Goal: Task Accomplishment & Management: Use online tool/utility

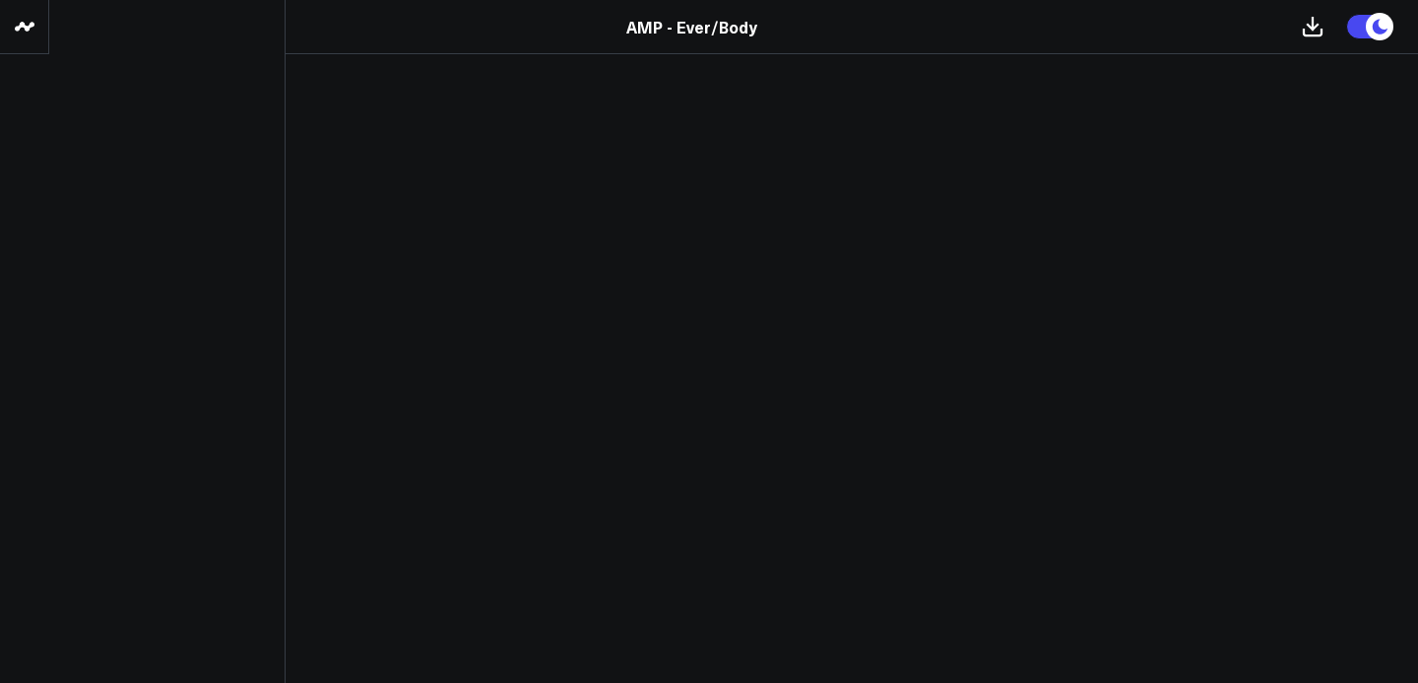
click at [19, 17] on icon at bounding box center [25, 27] width 24 height 24
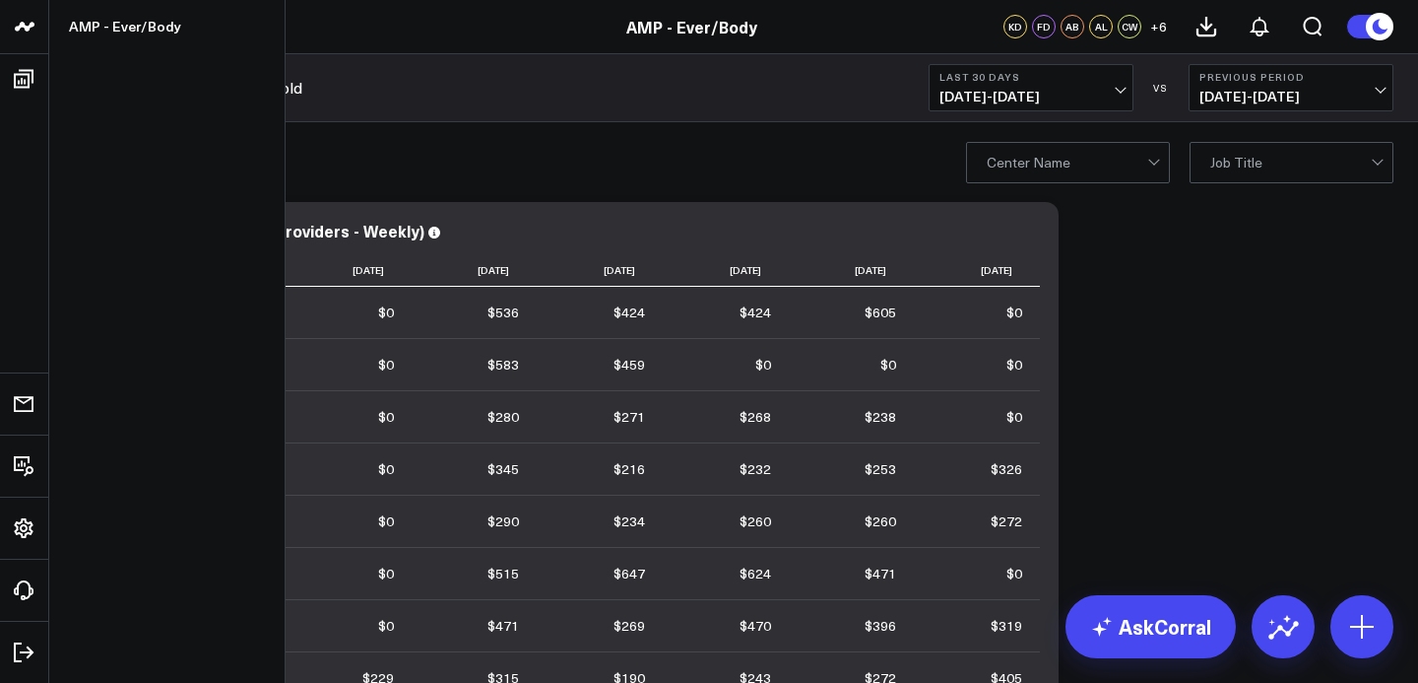
click at [24, 33] on icon at bounding box center [25, 27] width 24 height 24
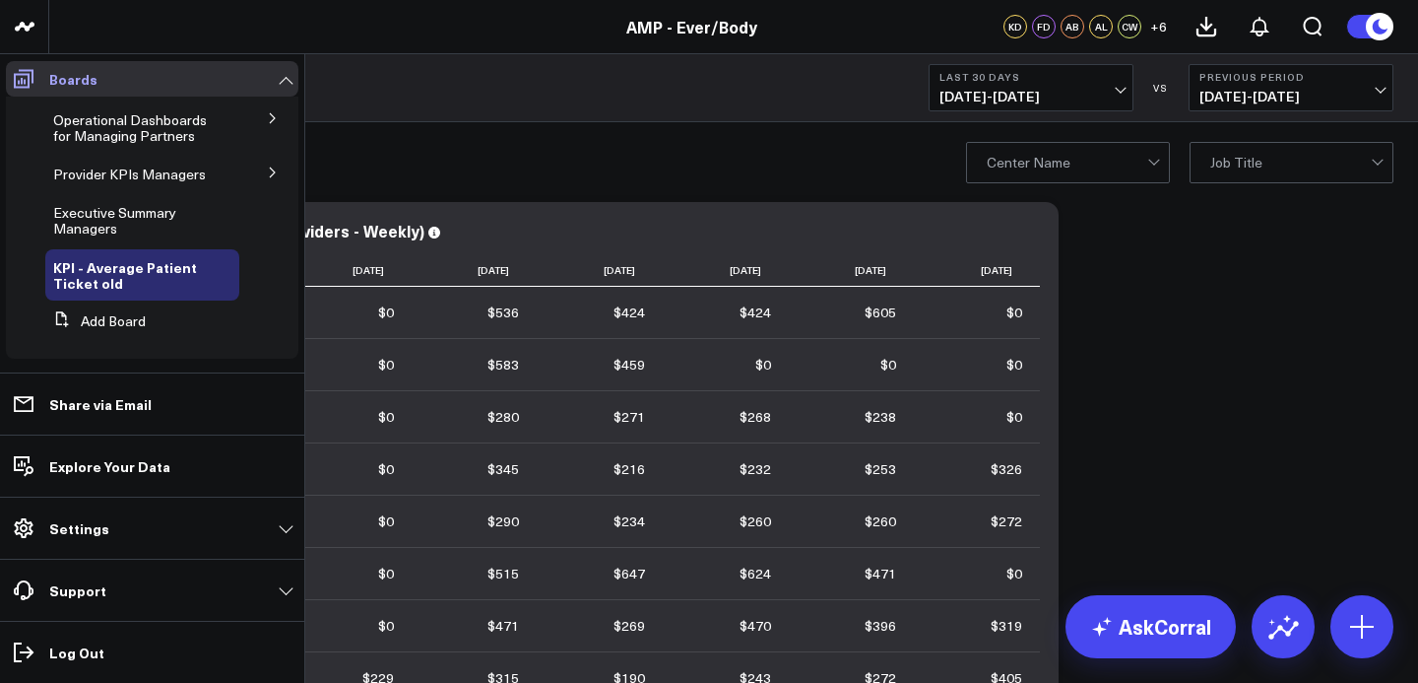
click at [30, 83] on icon at bounding box center [24, 79] width 24 height 24
click at [140, 236] on link "Executive Summary Managers" at bounding box center [134, 221] width 162 height 32
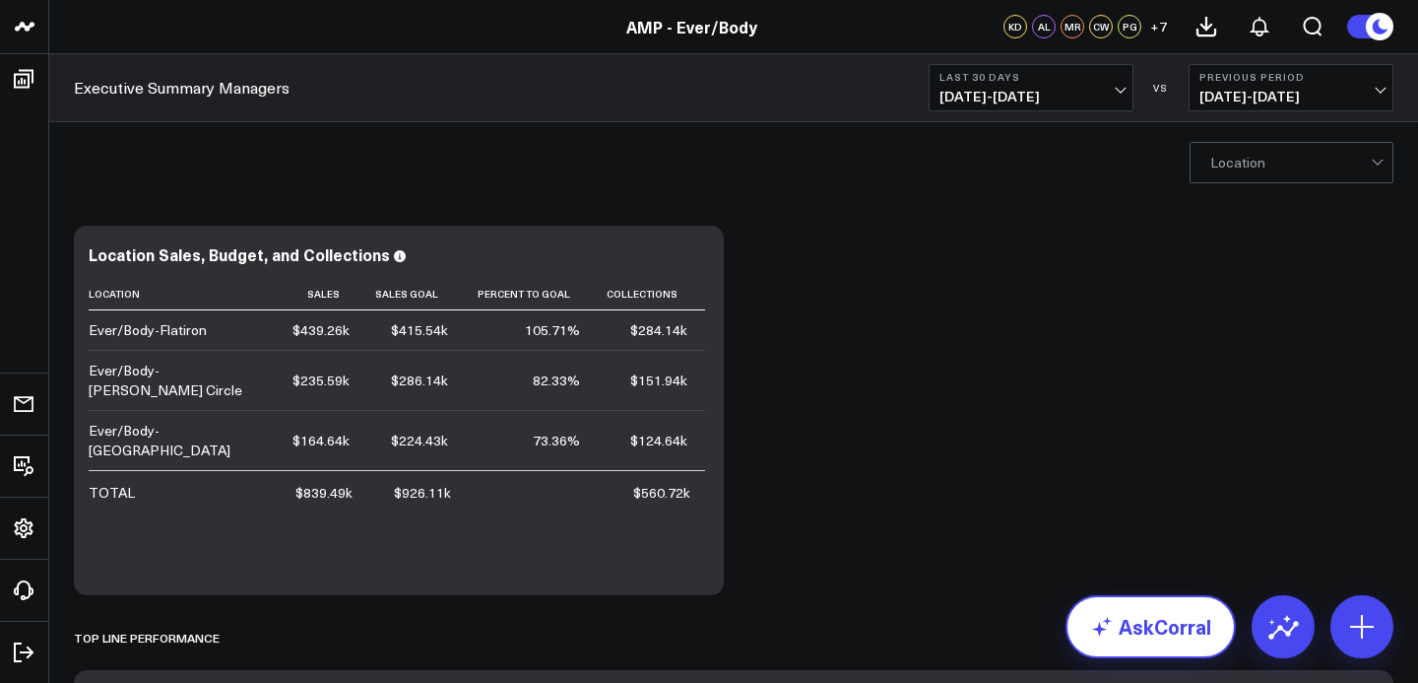
click at [1135, 629] on link "AskCorral" at bounding box center [1151, 626] width 170 height 63
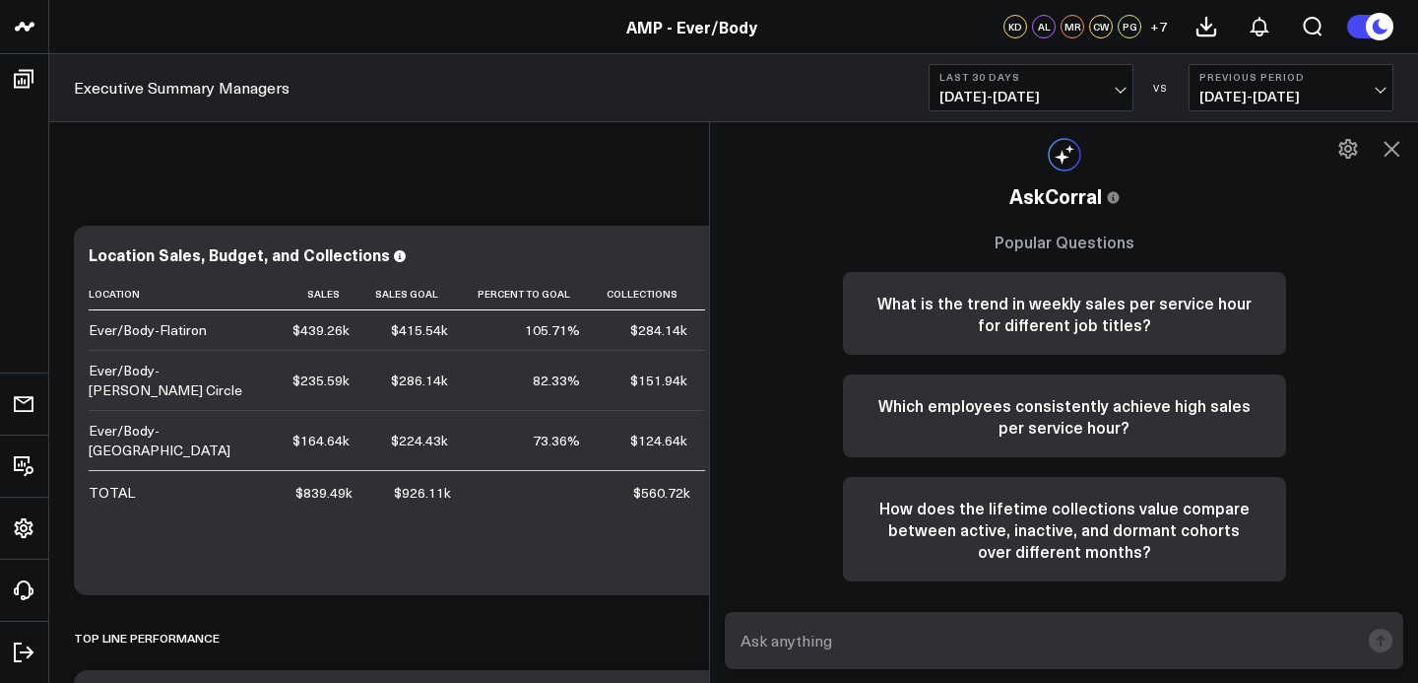
click at [1400, 150] on icon at bounding box center [1392, 149] width 24 height 24
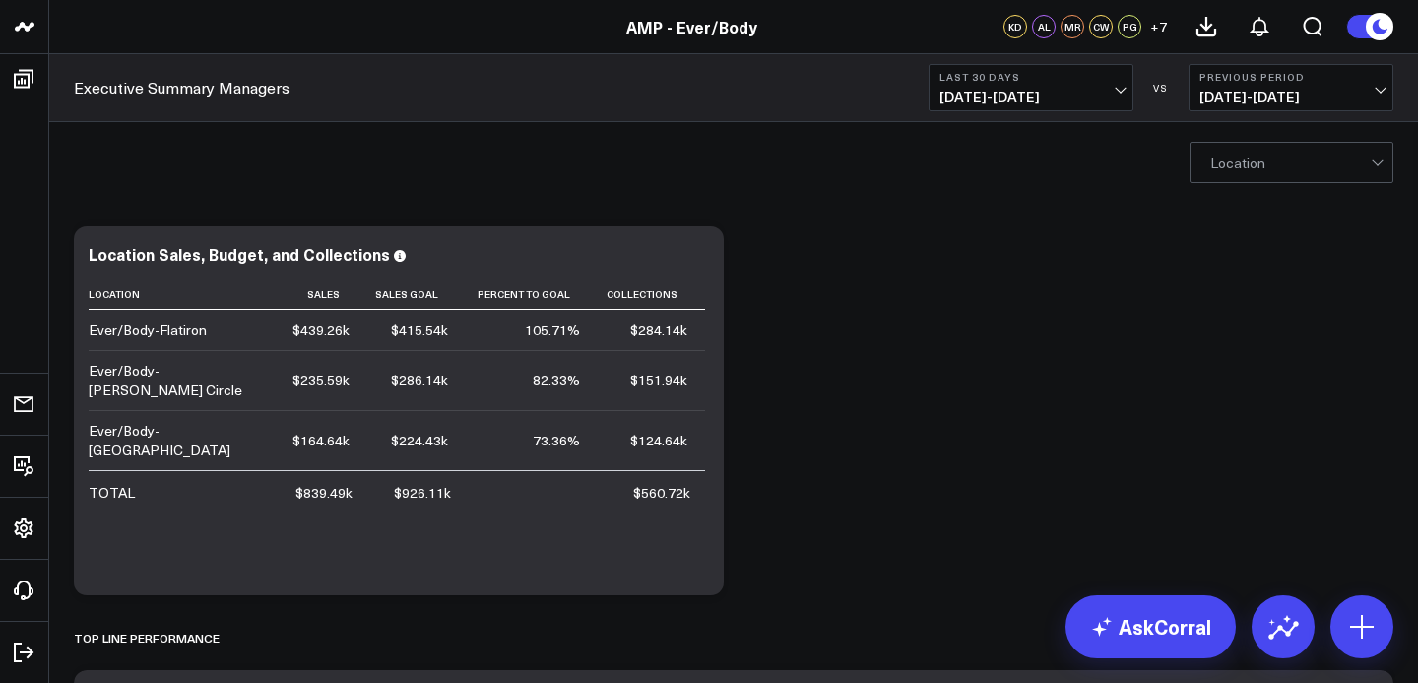
click at [1047, 93] on span "[DATE] - [DATE]" at bounding box center [1031, 97] width 183 height 16
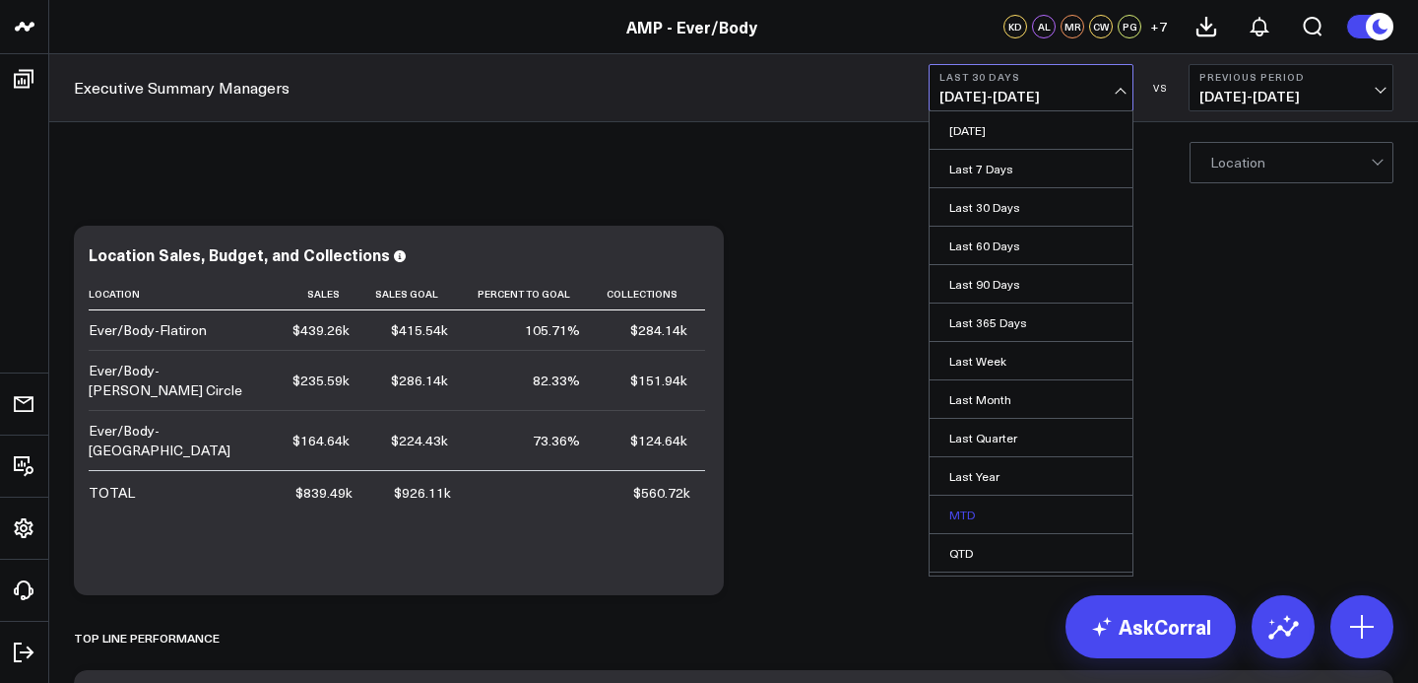
click at [1003, 500] on link "MTD" at bounding box center [1031, 513] width 203 height 37
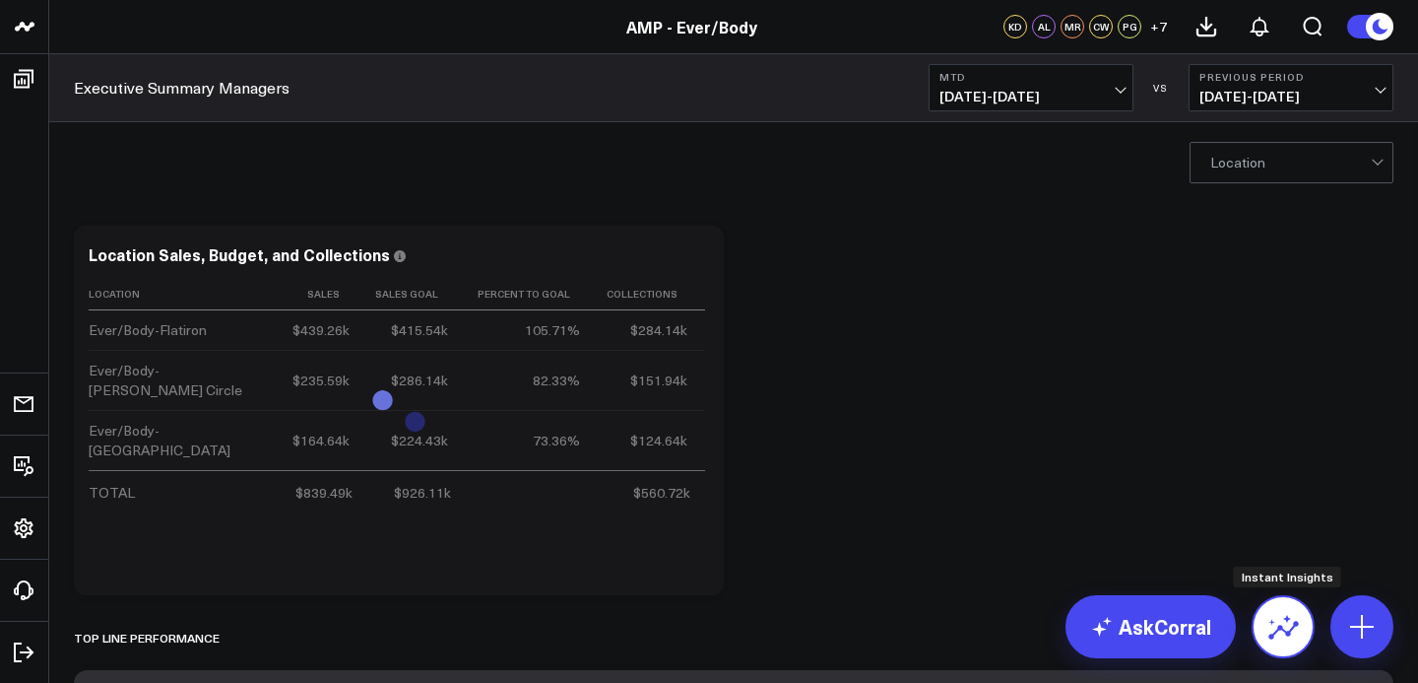
click at [1269, 628] on icon at bounding box center [1284, 627] width 32 height 32
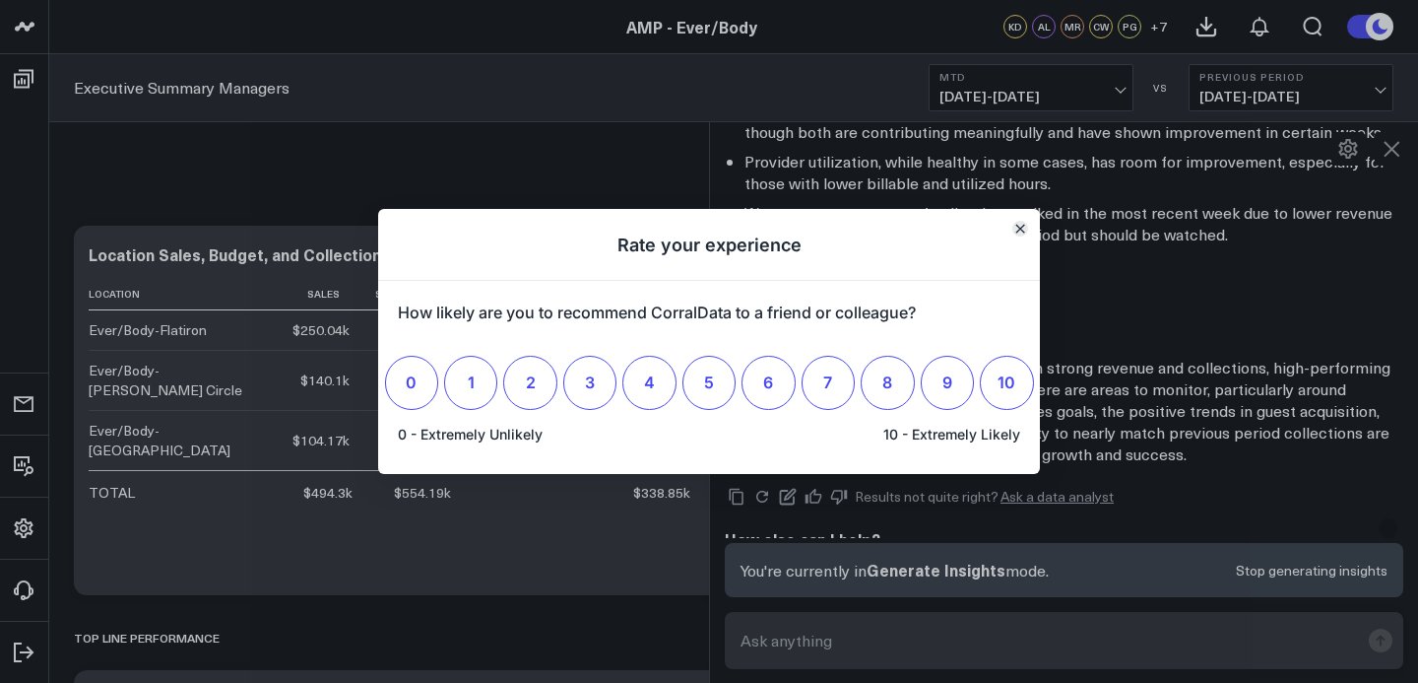
click at [1023, 226] on icon "Close" at bounding box center [1020, 229] width 8 height 8
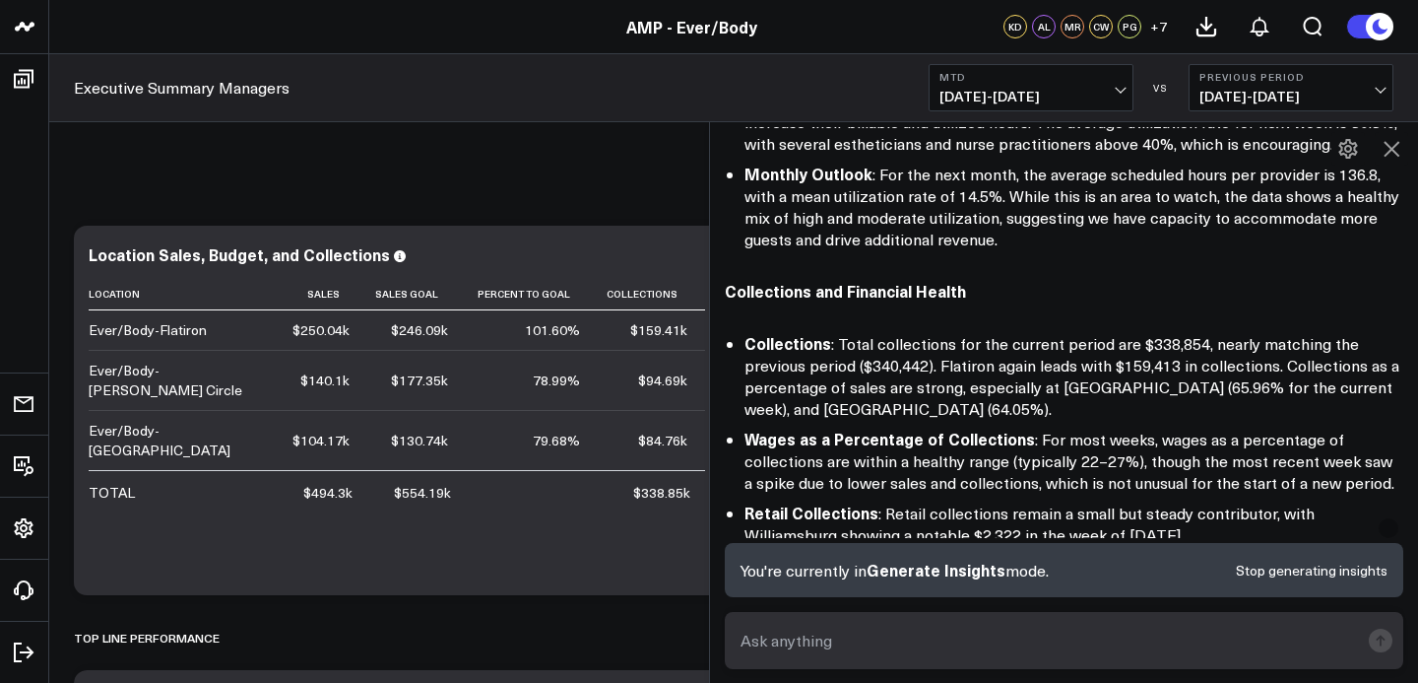
scroll to position [770, 0]
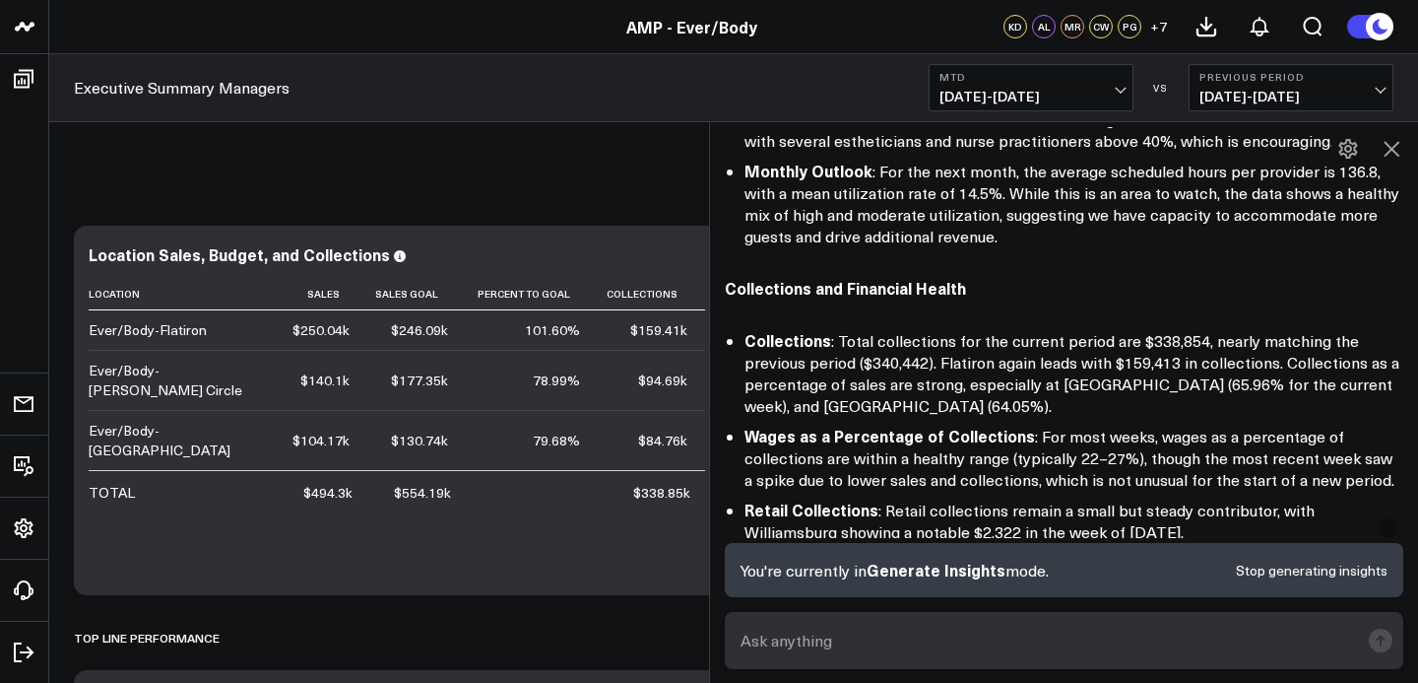
click at [1269, 572] on button "Stop generating insights" at bounding box center [1312, 570] width 152 height 14
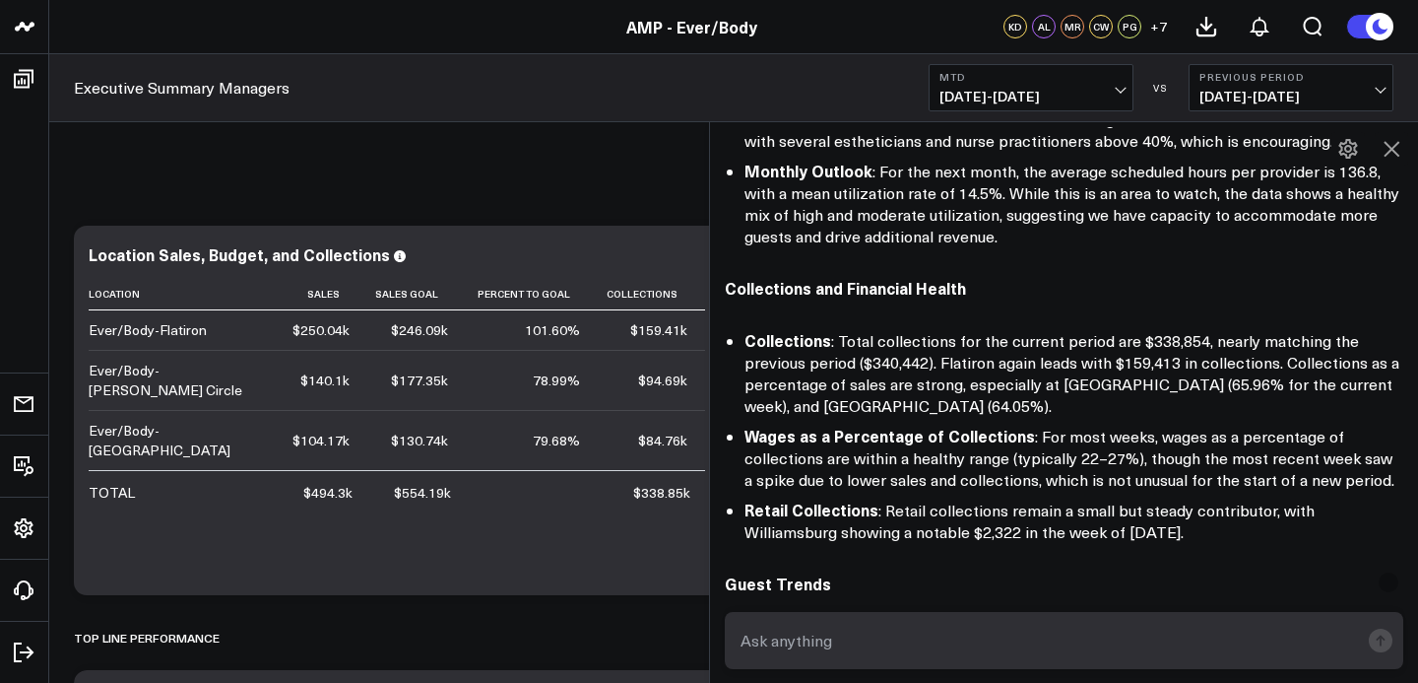
click at [1390, 144] on icon at bounding box center [1392, 149] width 24 height 24
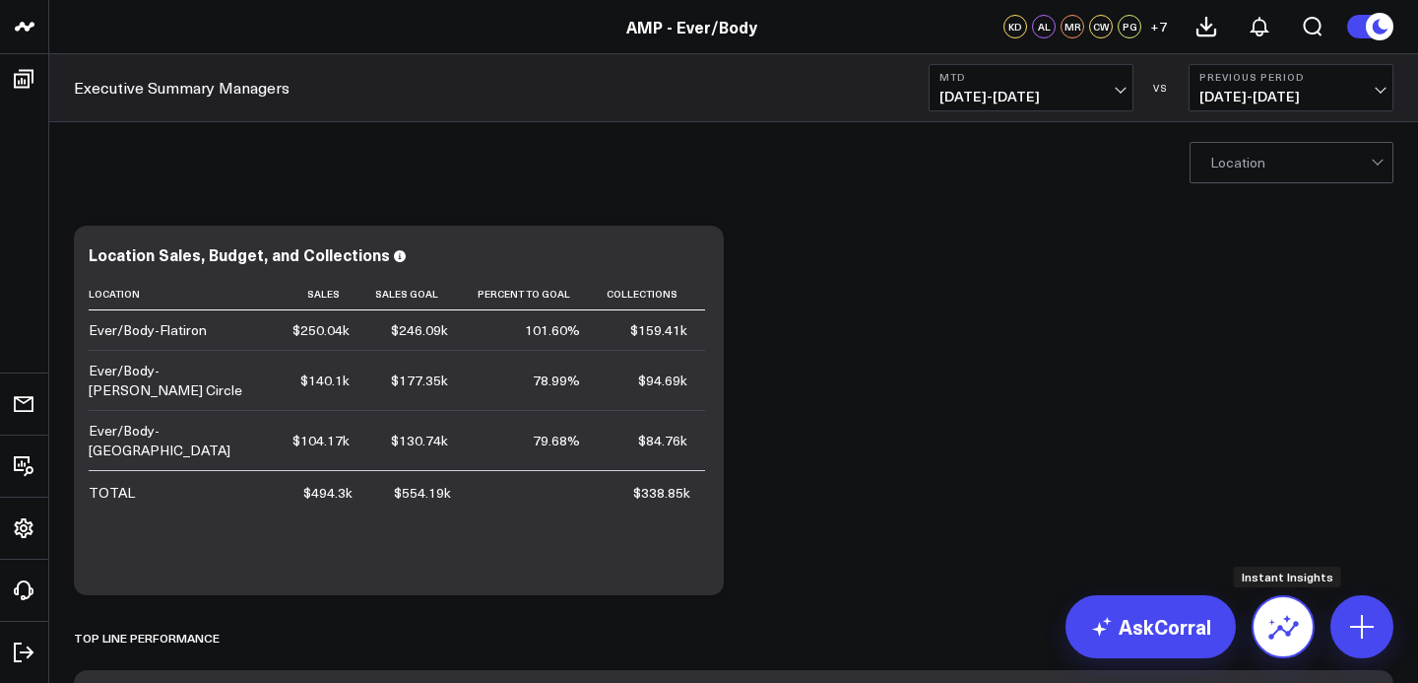
click at [1277, 649] on button at bounding box center [1283, 626] width 63 height 63
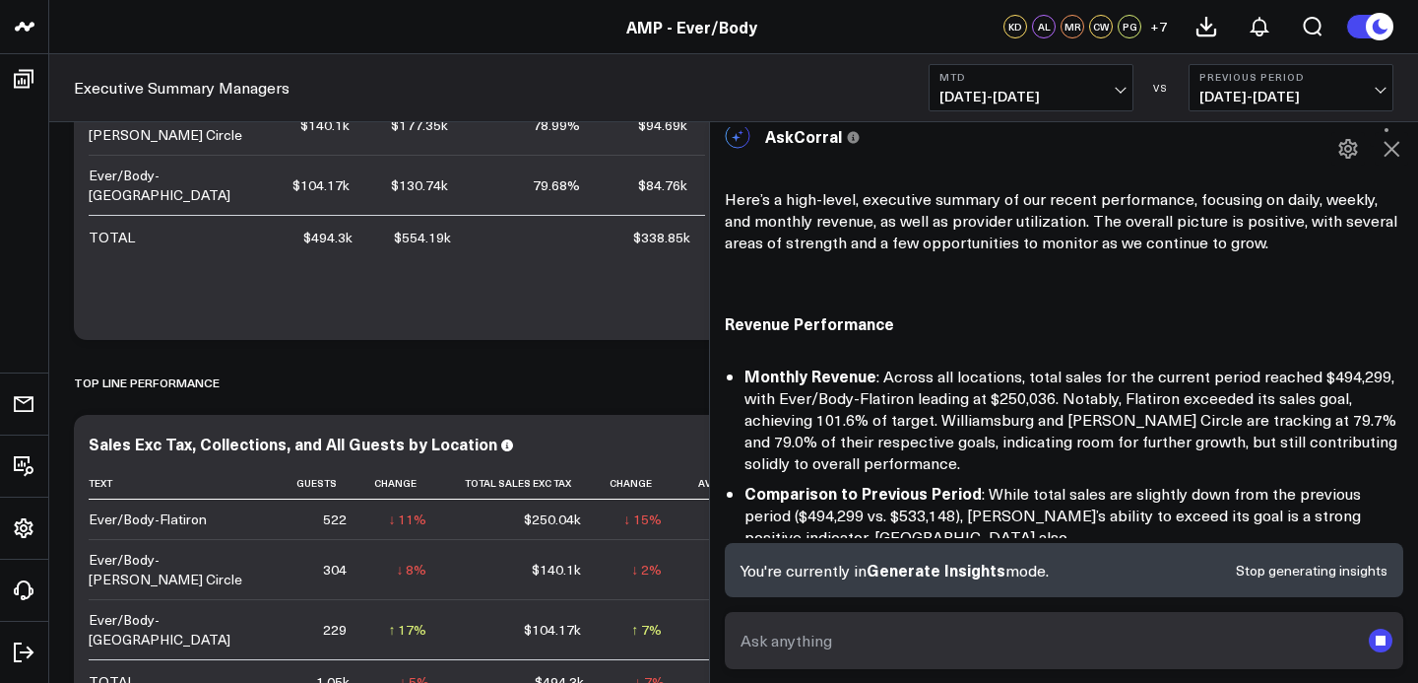
scroll to position [79, 0]
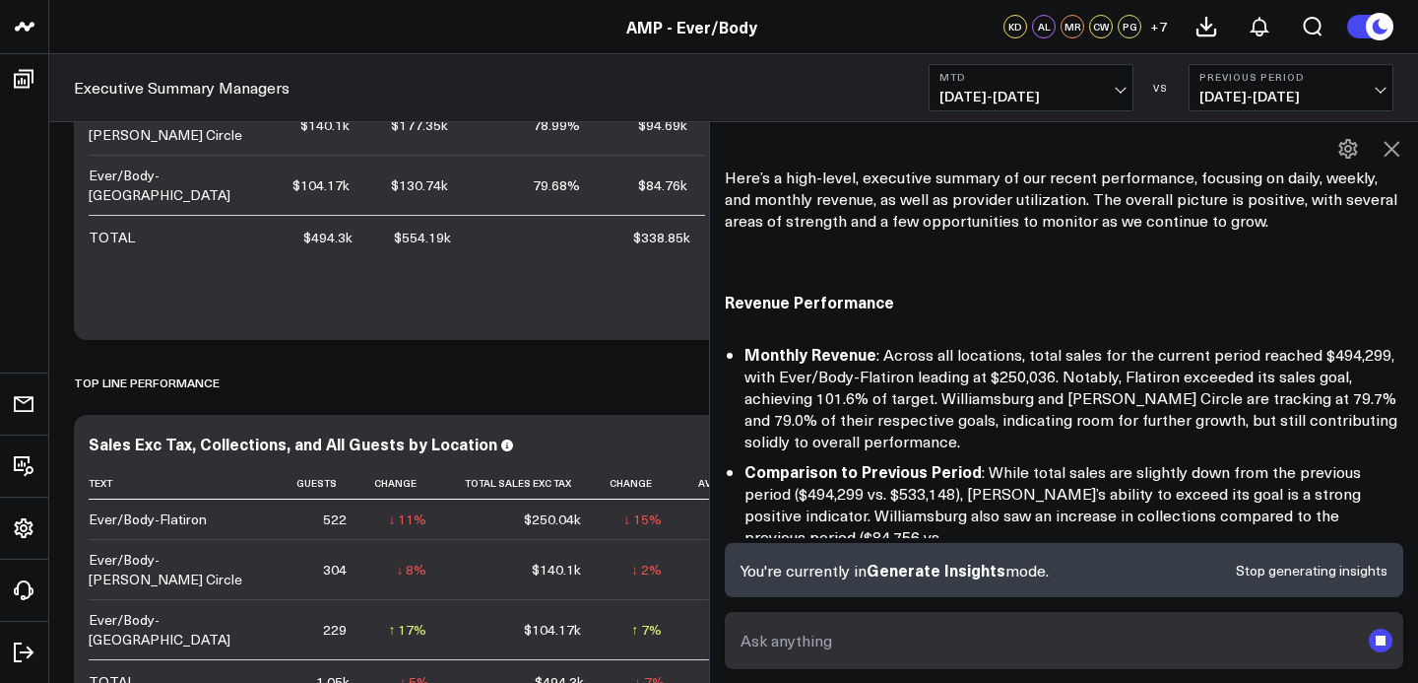
click at [1394, 151] on icon at bounding box center [1392, 149] width 16 height 16
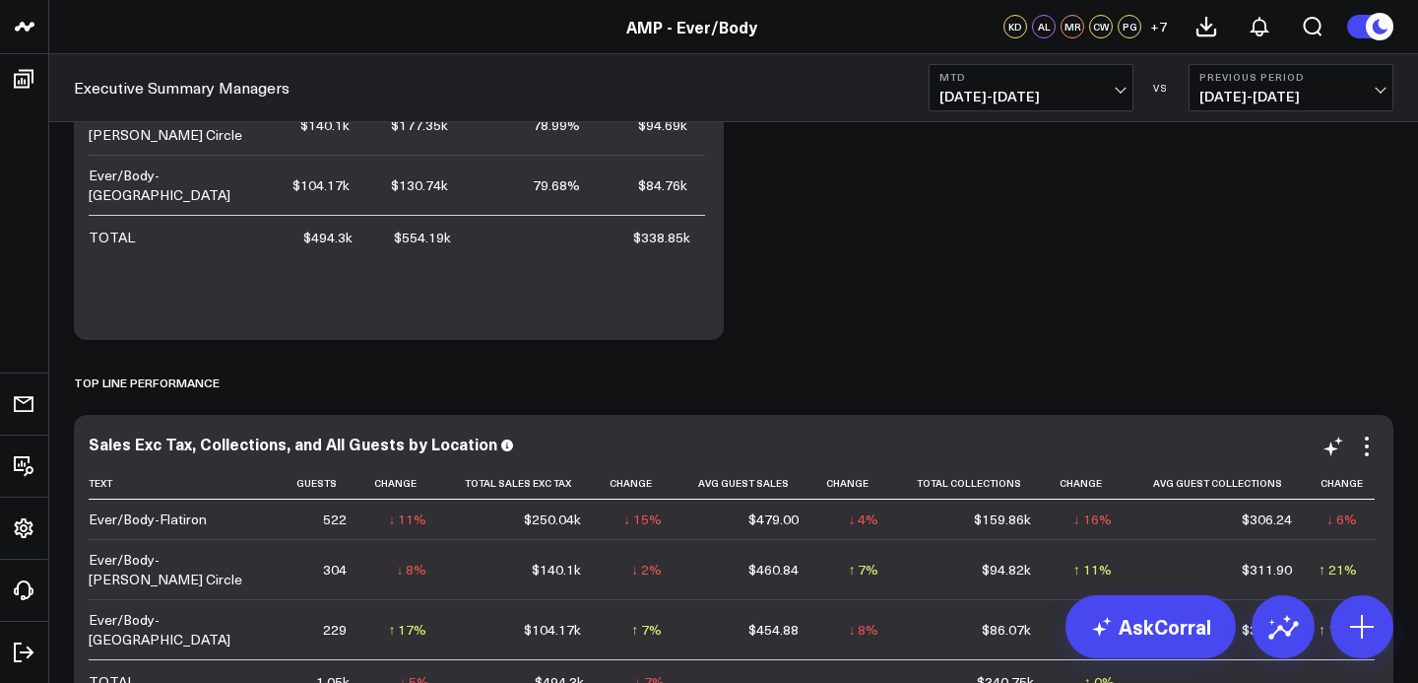
scroll to position [203, 0]
click at [1258, 632] on button at bounding box center [1283, 626] width 63 height 63
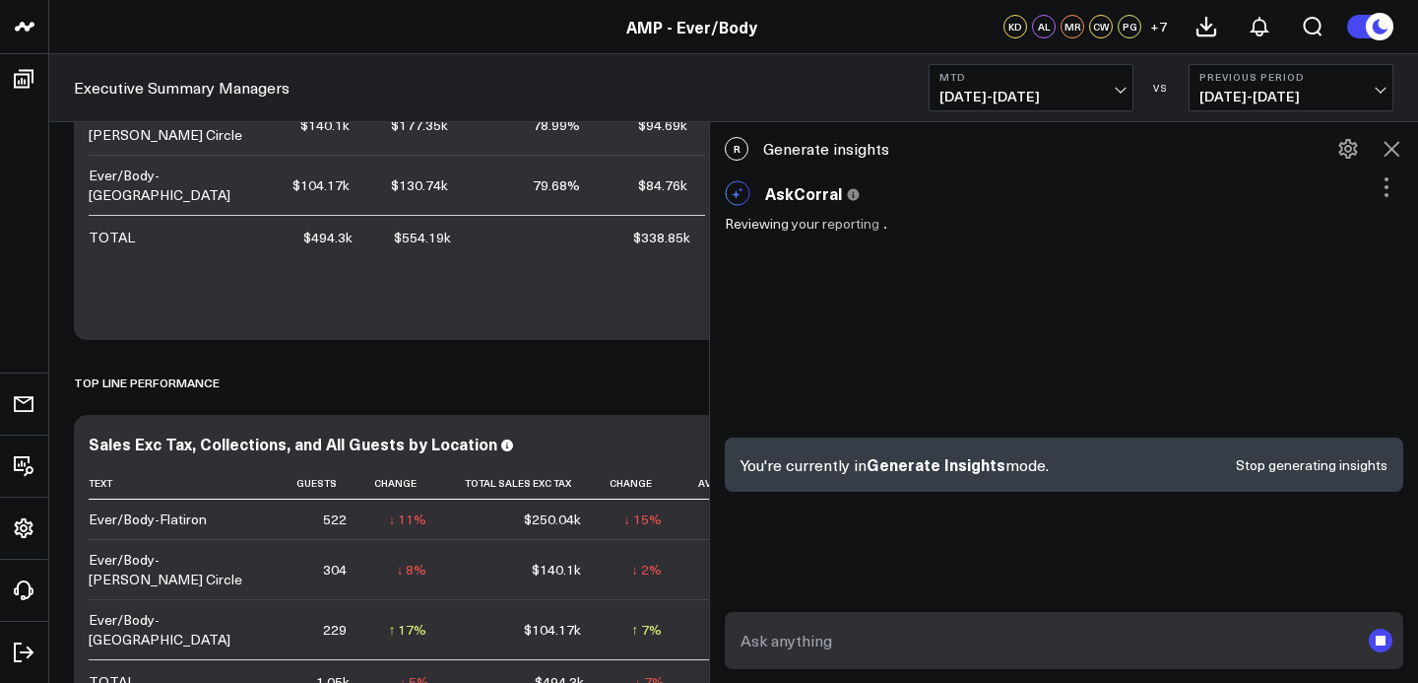
click at [1301, 467] on button "Stop generating insights" at bounding box center [1312, 465] width 152 height 14
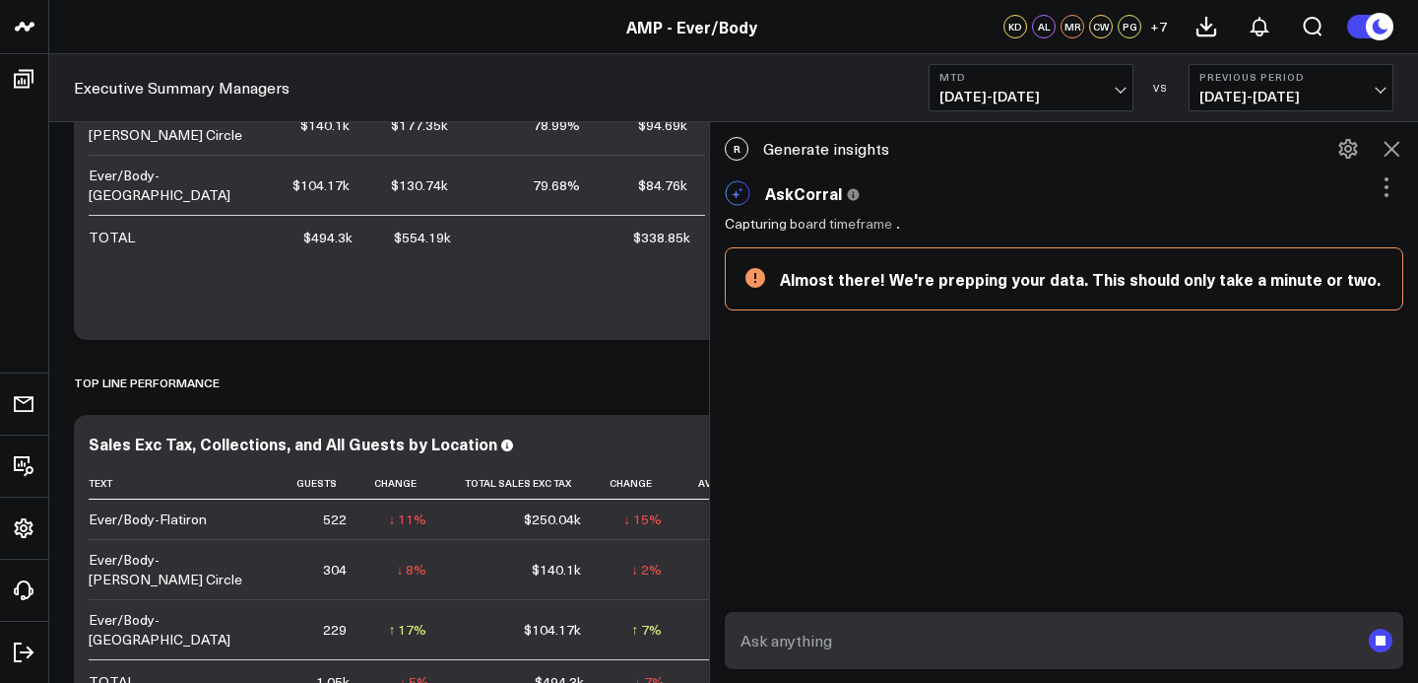
click at [1384, 176] on icon at bounding box center [1387, 187] width 24 height 24
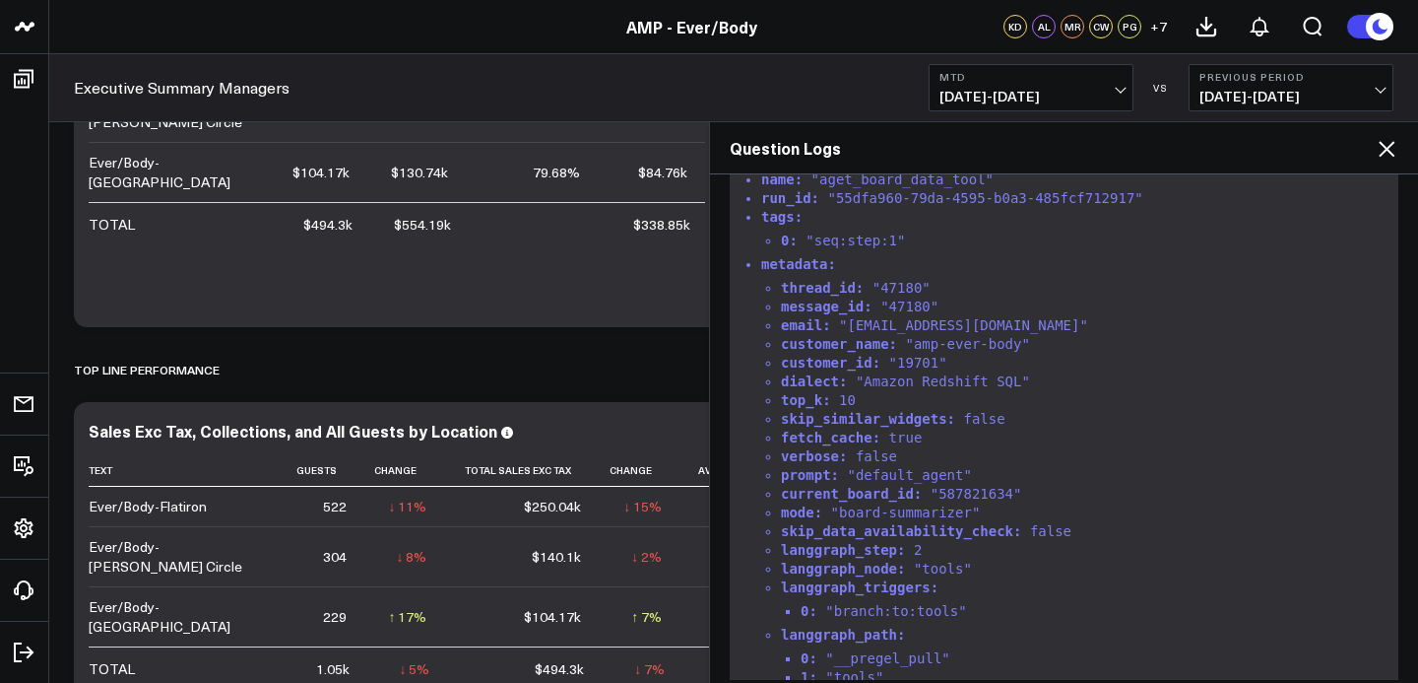
scroll to position [0, 0]
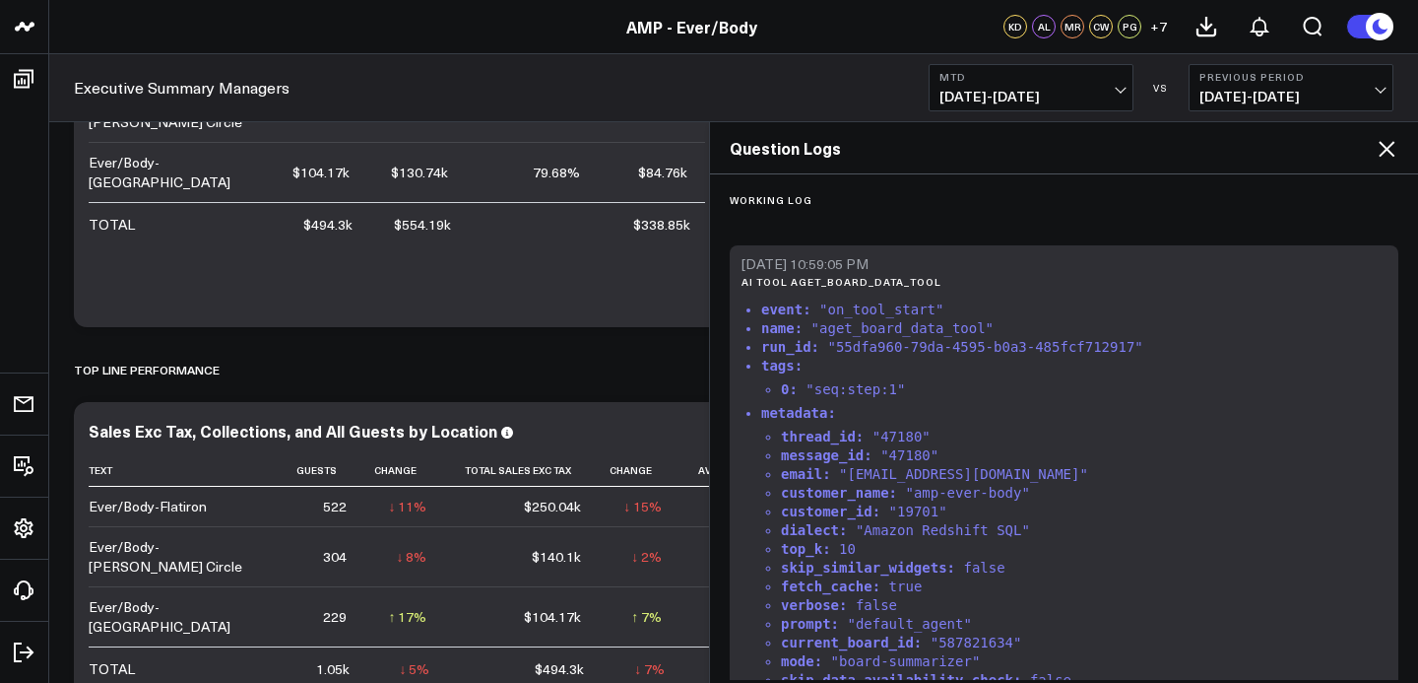
click at [1395, 148] on icon at bounding box center [1387, 149] width 24 height 24
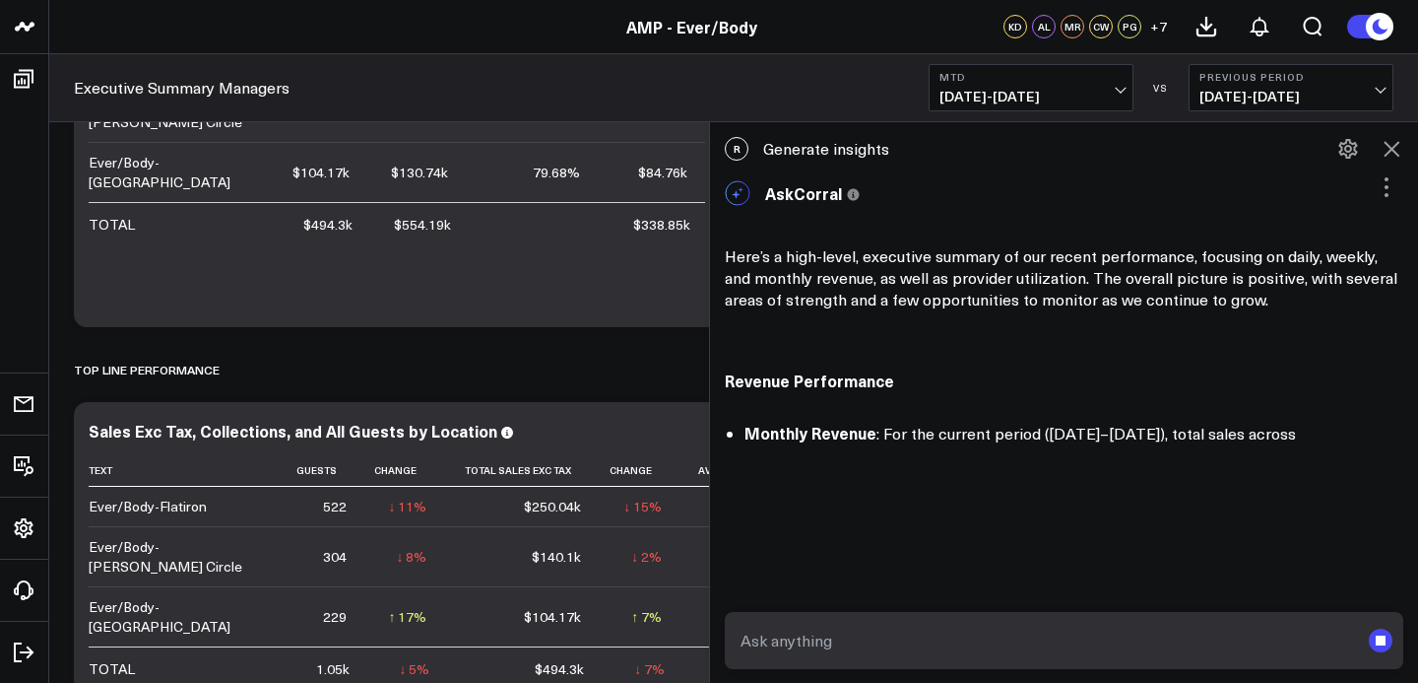
click at [1298, 98] on span "[DATE] - [DATE]" at bounding box center [1291, 97] width 183 height 16
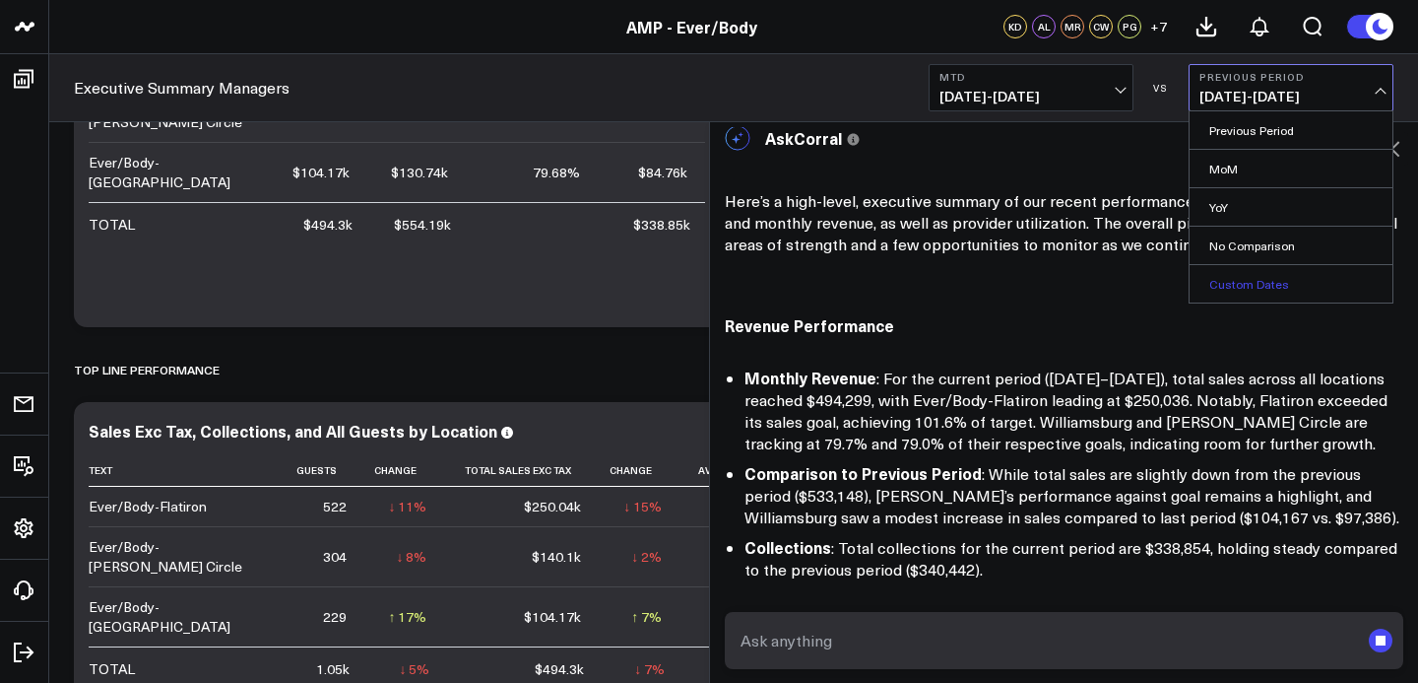
click at [1249, 290] on link "Custom Dates" at bounding box center [1291, 283] width 203 height 37
select select "7"
select select "2025"
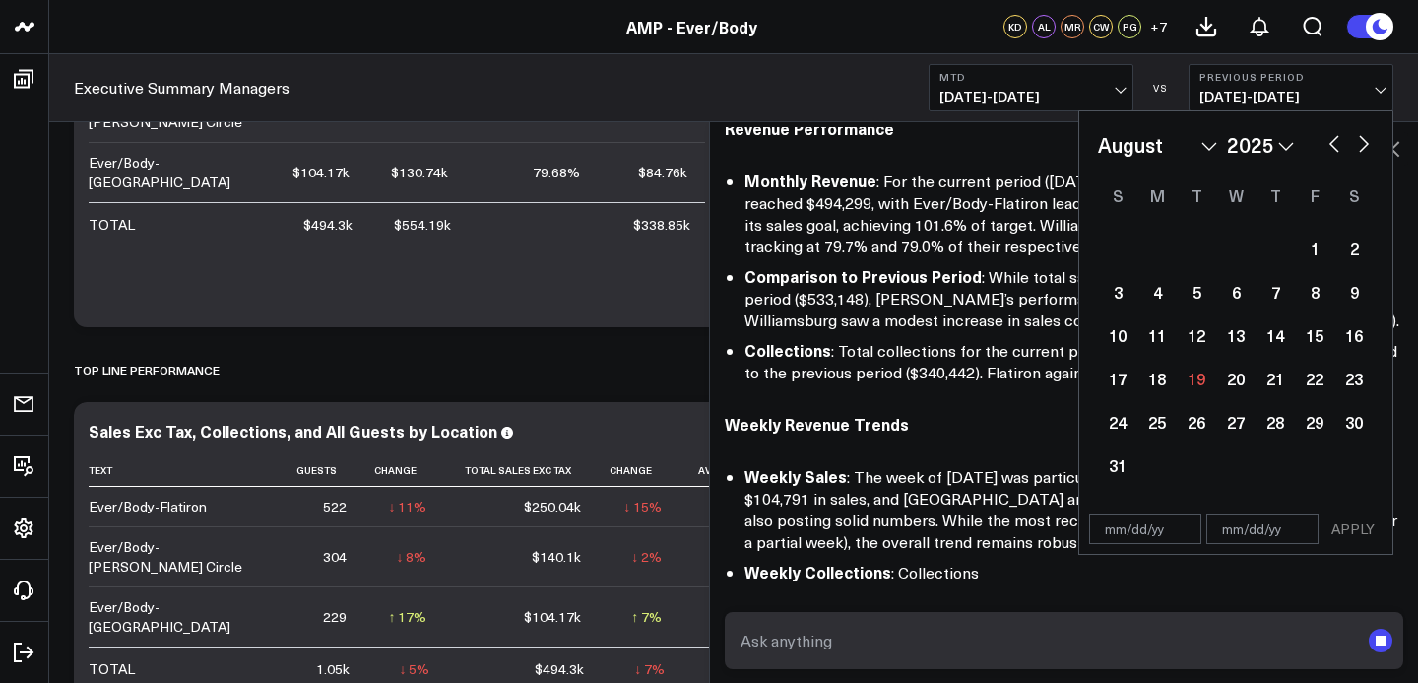
click at [1335, 138] on button "button" at bounding box center [1335, 142] width 20 height 24
select select "6"
select select "2025"
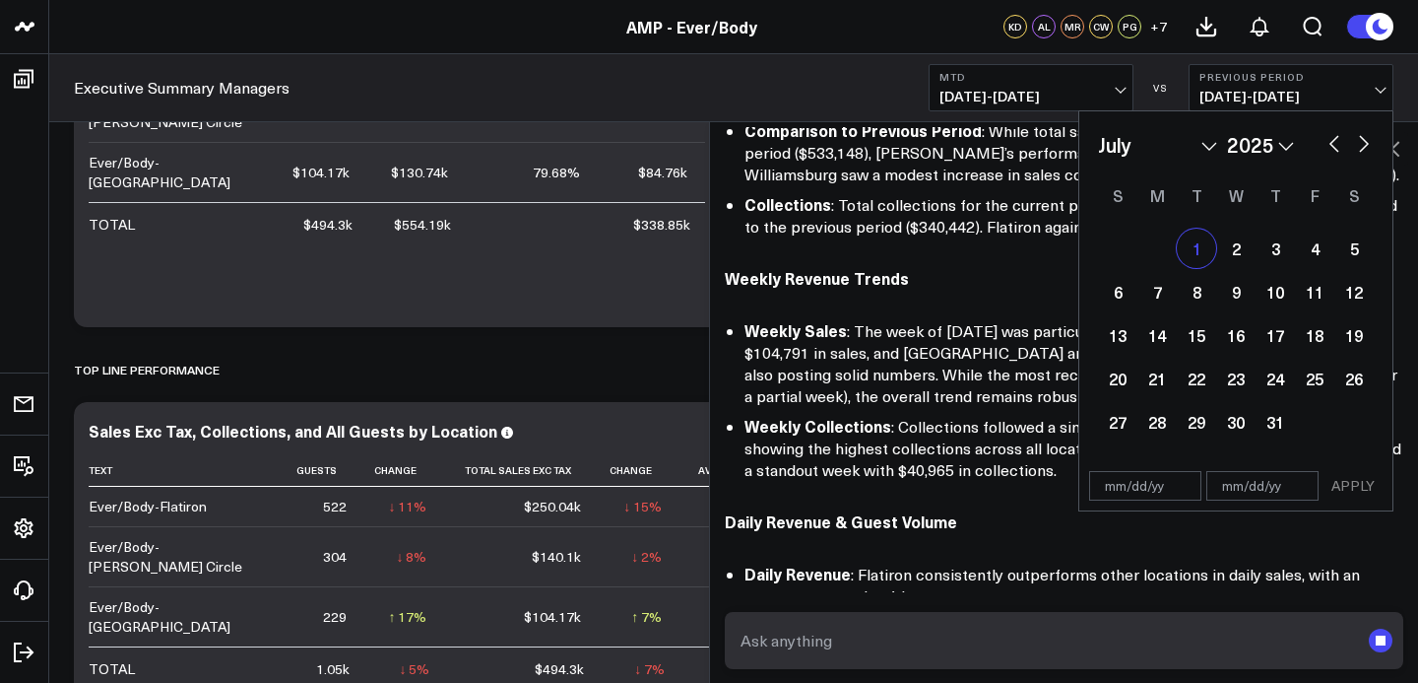
click at [1196, 250] on div "1" at bounding box center [1196, 247] width 39 height 39
type input "[DATE]"
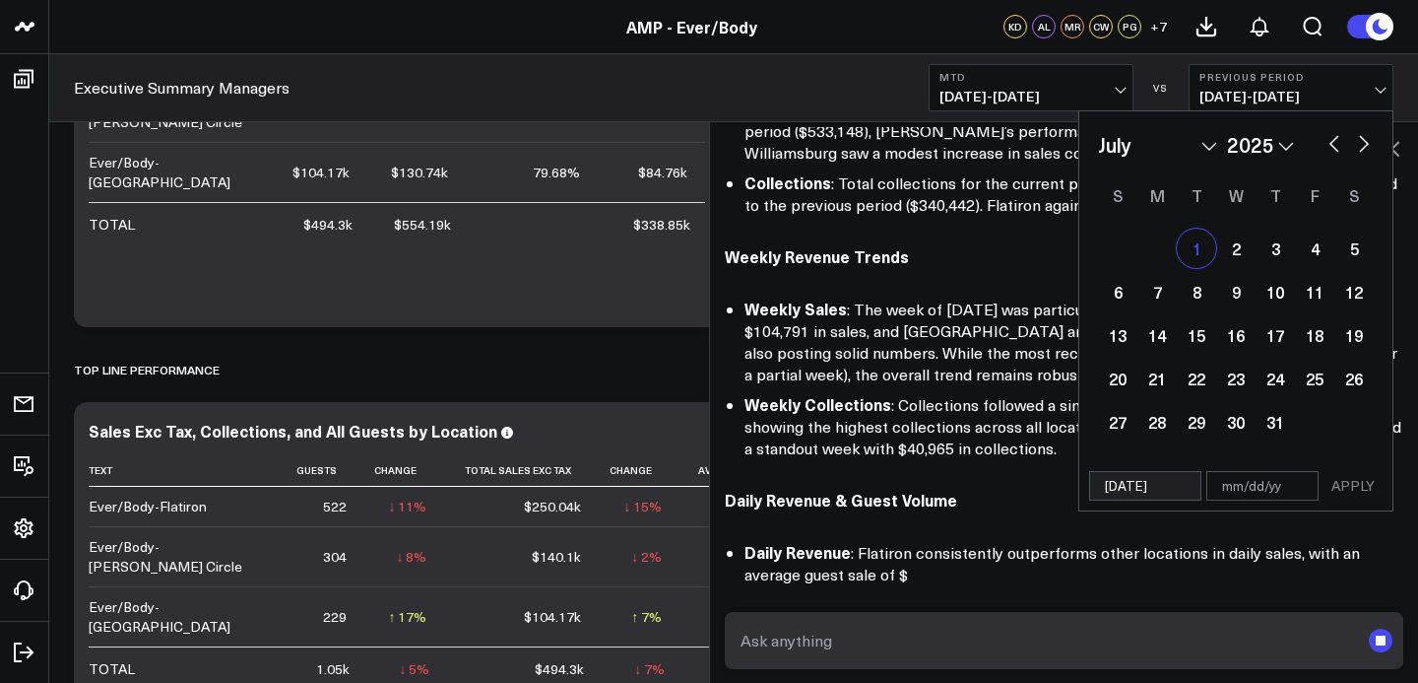
select select "6"
select select "2025"
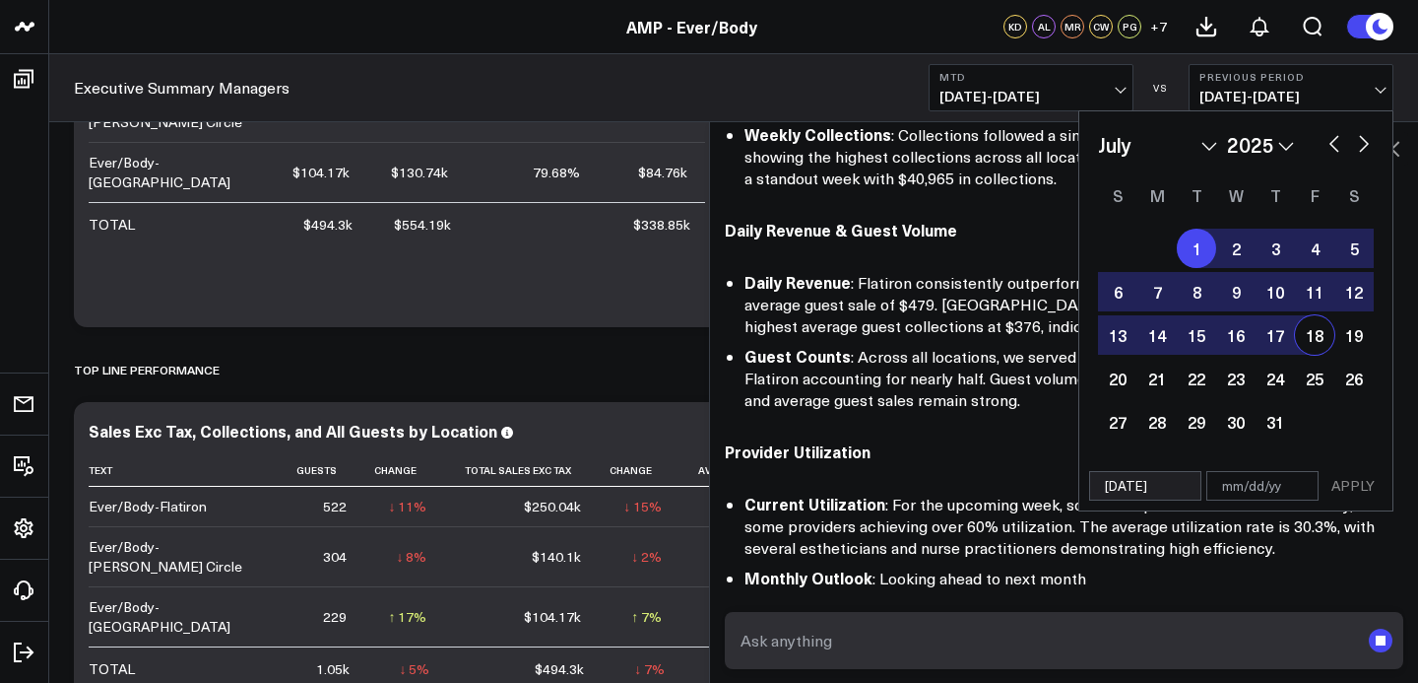
click at [1322, 348] on div "18" at bounding box center [1314, 334] width 39 height 39
type input "[DATE]"
select select "6"
select select "2025"
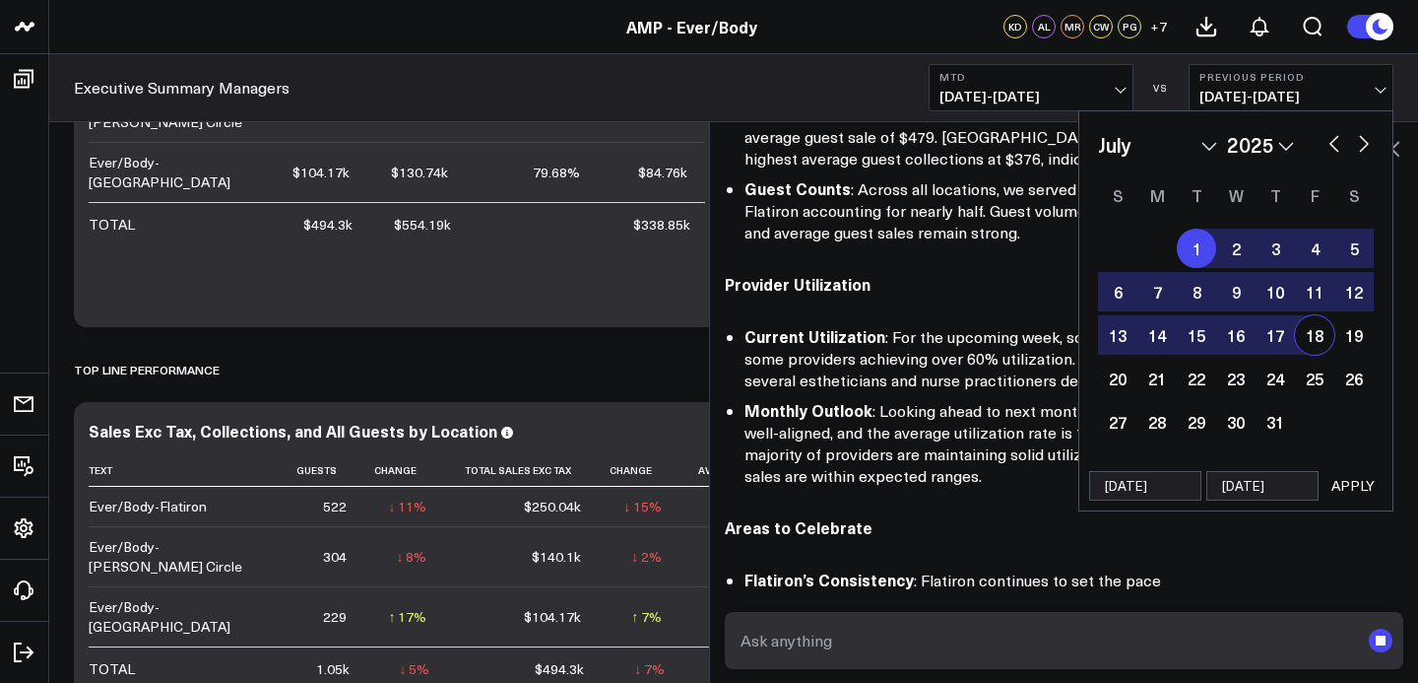
click at [1348, 490] on button "APPLY" at bounding box center [1353, 486] width 59 height 30
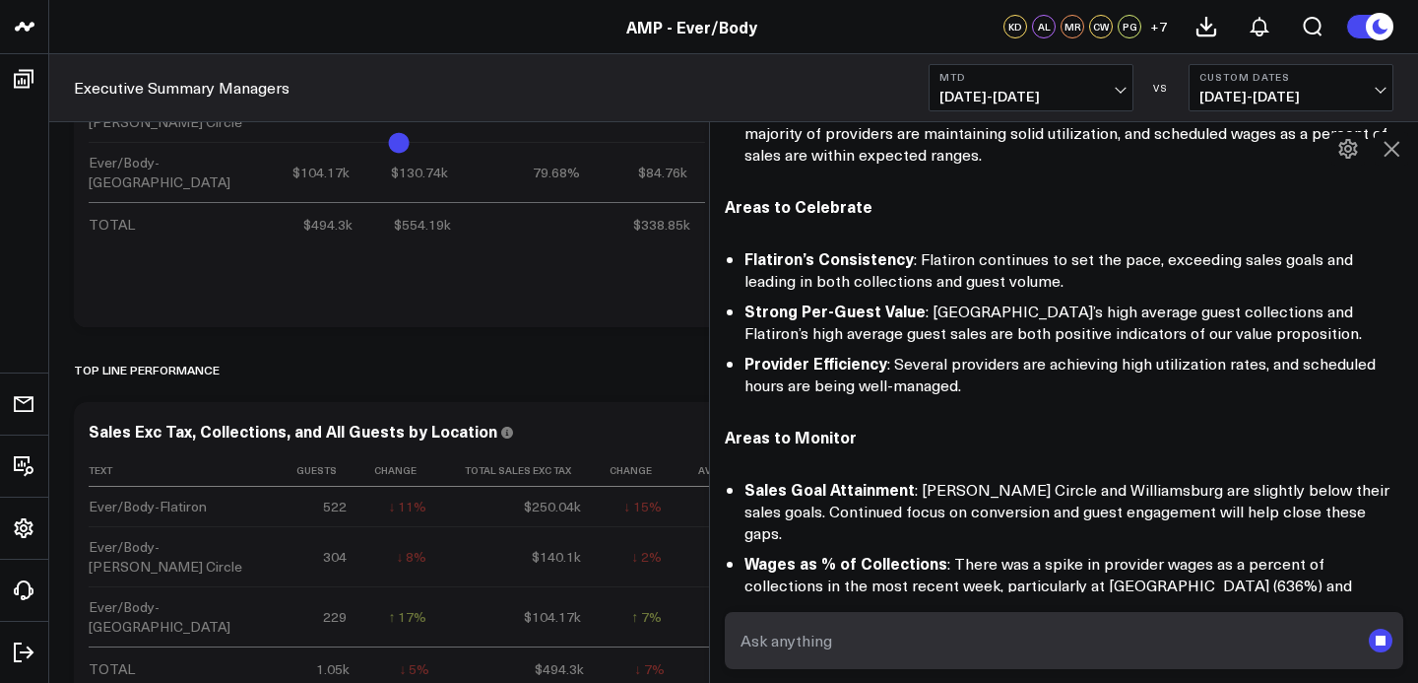
click at [1378, 645] on icon "submit" at bounding box center [1381, 640] width 24 height 24
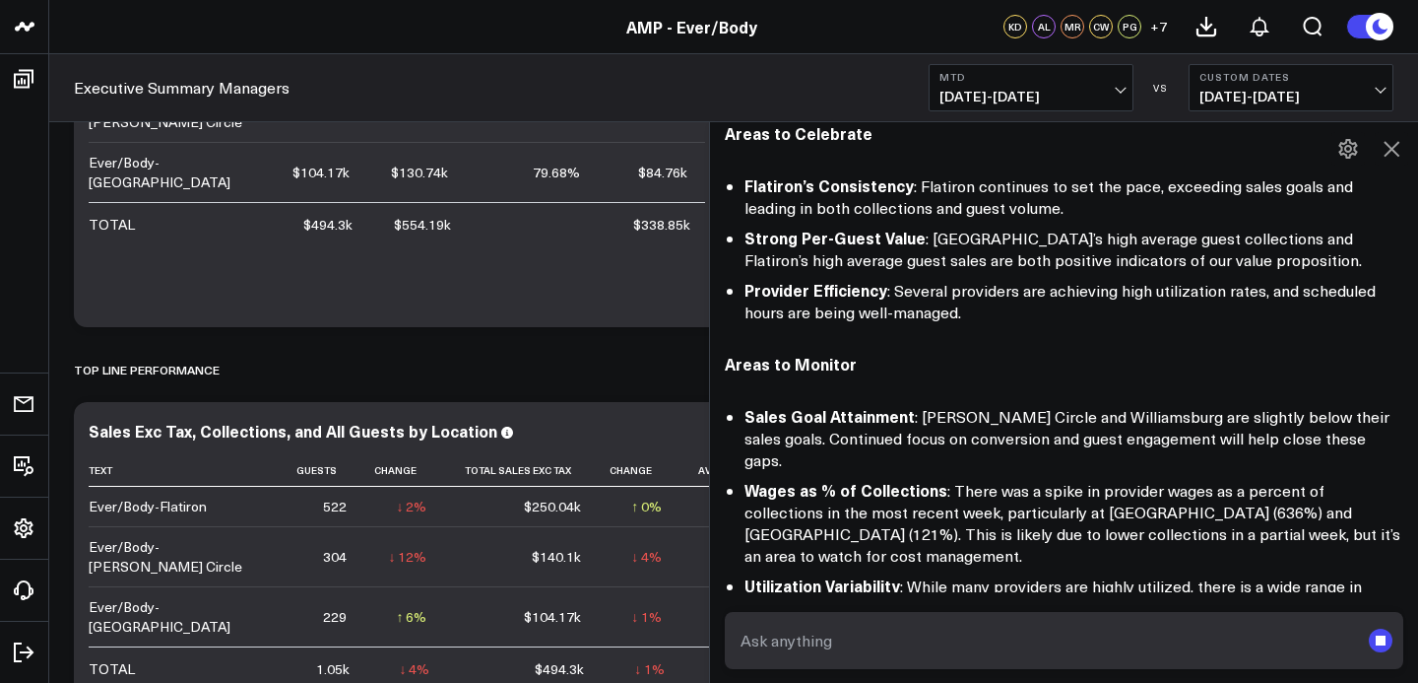
click at [1385, 639] on rect "submit" at bounding box center [1381, 640] width 10 height 10
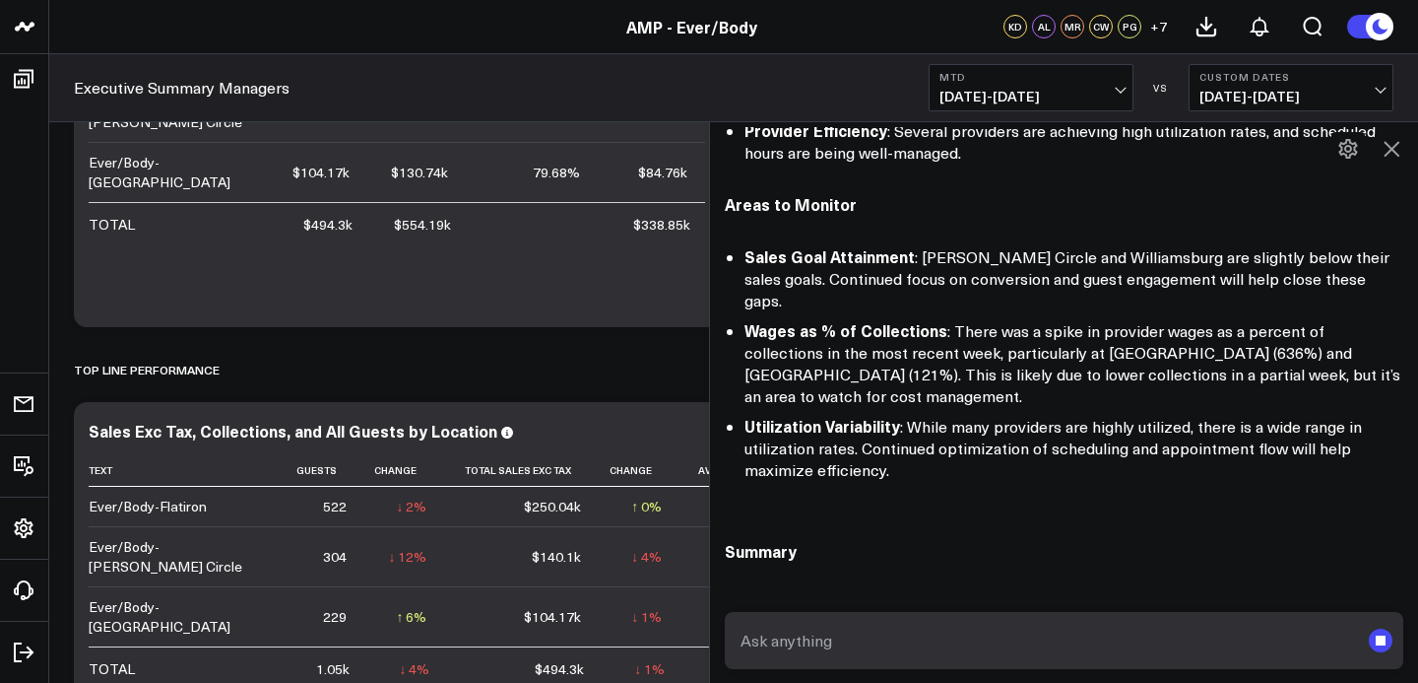
click at [1385, 639] on rect "submit" at bounding box center [1381, 640] width 10 height 10
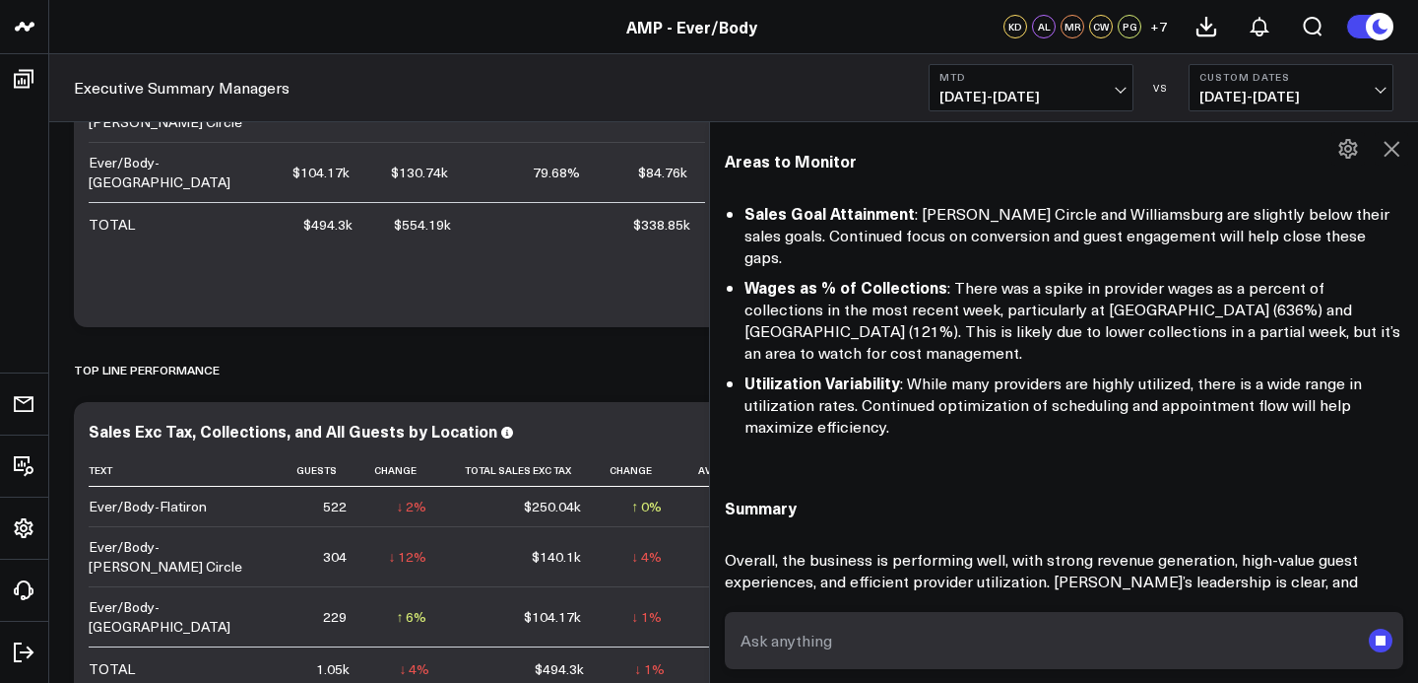
click at [1385, 639] on rect "submit" at bounding box center [1381, 640] width 10 height 10
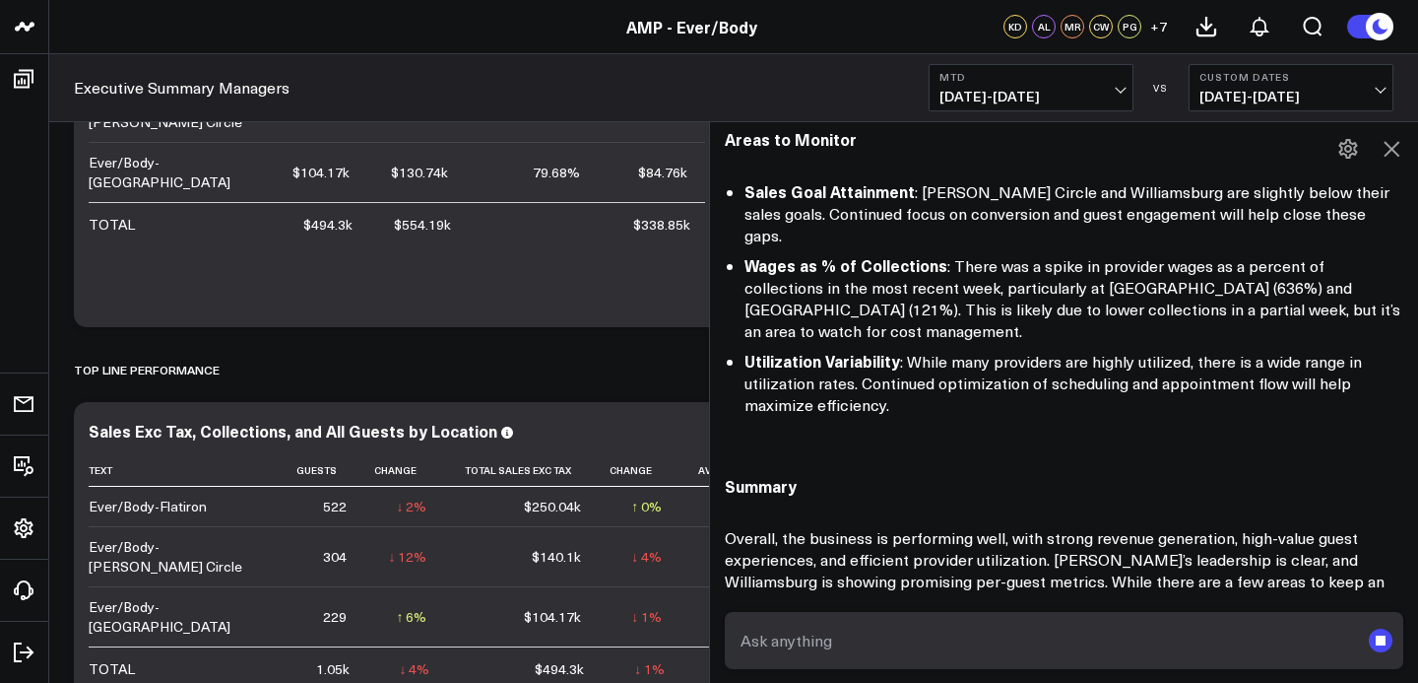
click at [1385, 639] on rect "submit" at bounding box center [1381, 640] width 10 height 10
click at [1385, 640] on rect "submit" at bounding box center [1381, 640] width 10 height 10
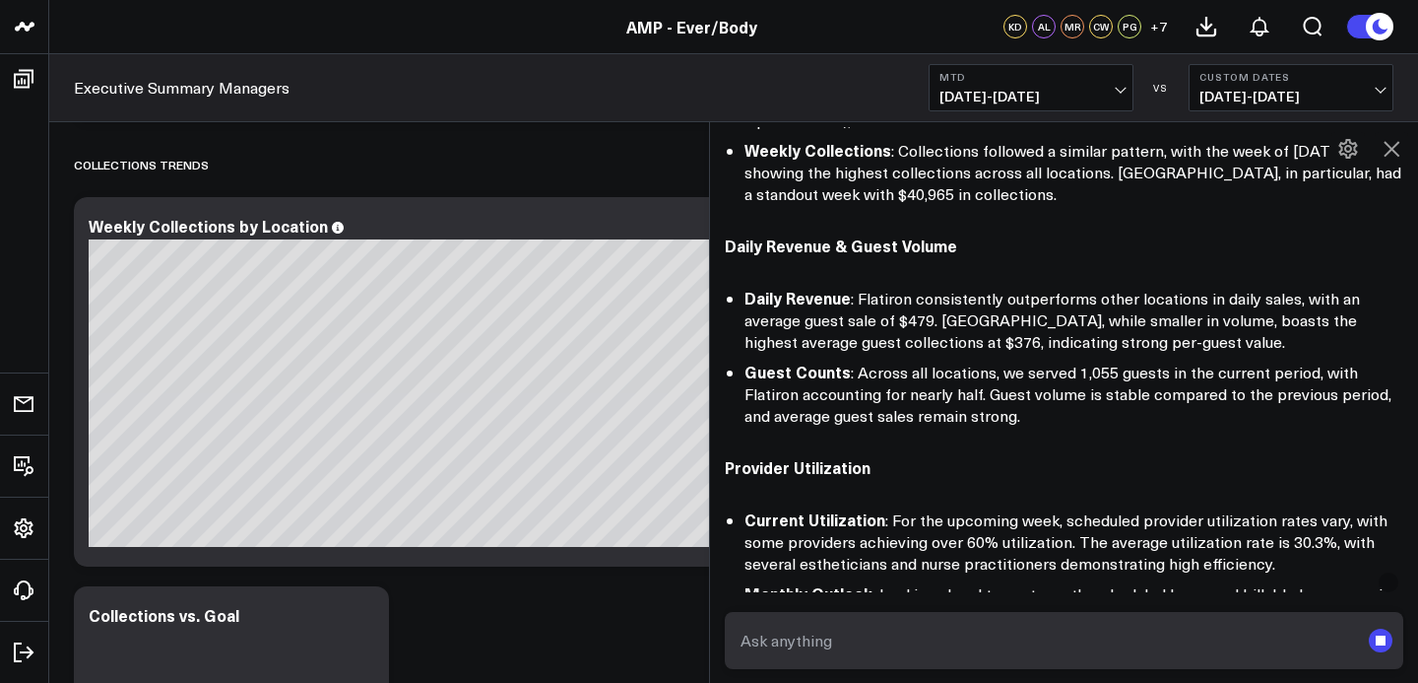
scroll to position [483, 0]
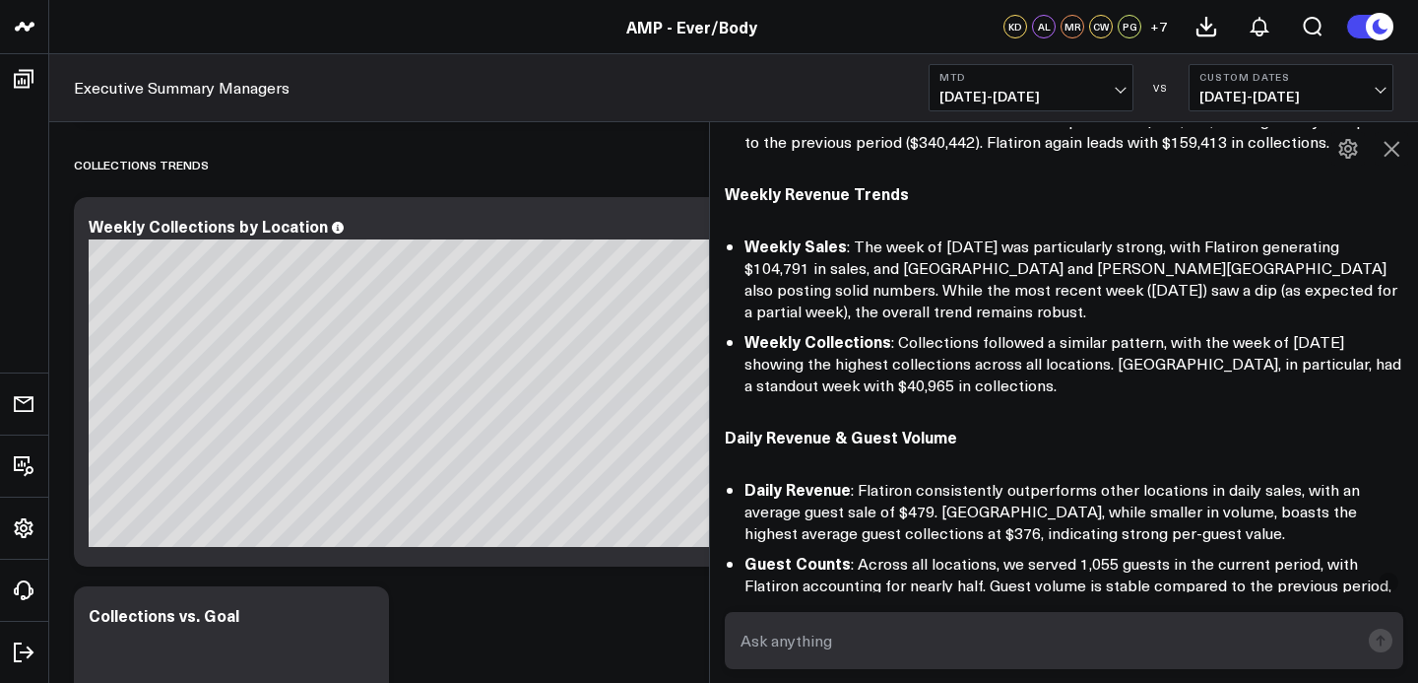
click at [1344, 156] on icon at bounding box center [1349, 149] width 24 height 24
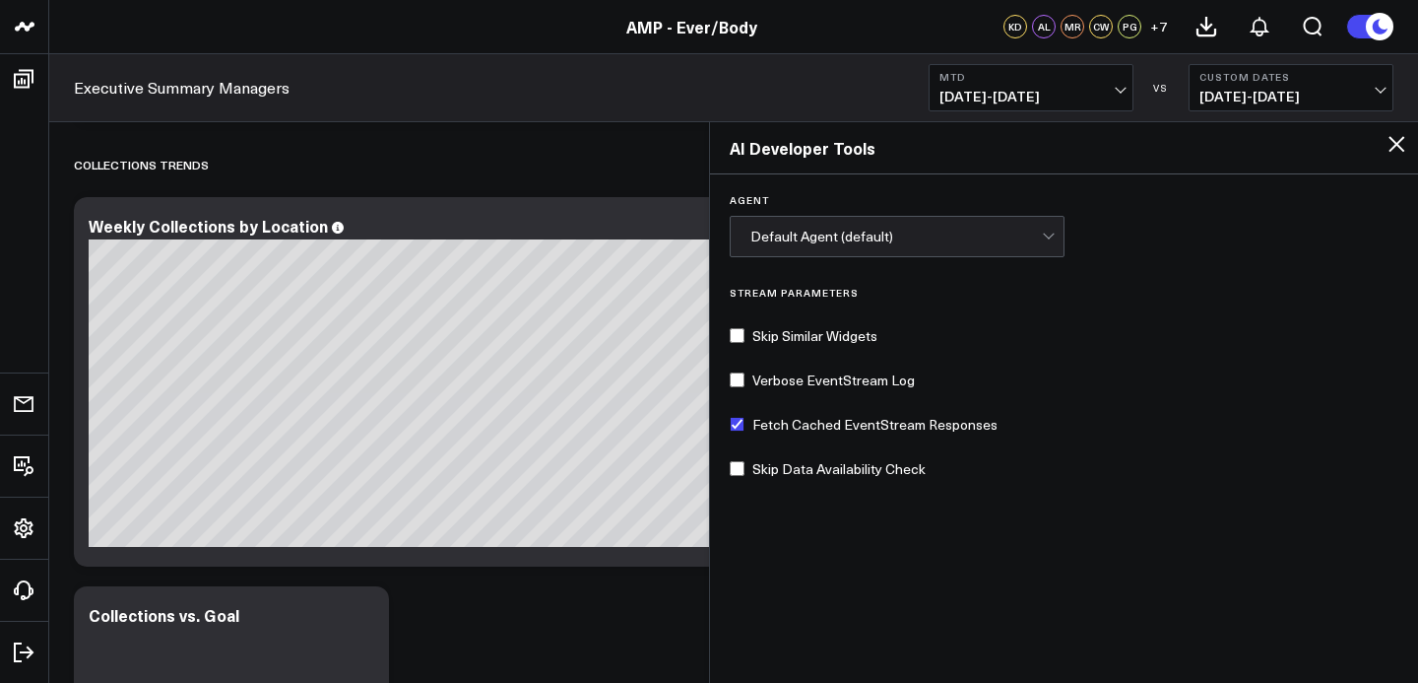
click at [1395, 140] on icon at bounding box center [1397, 144] width 24 height 24
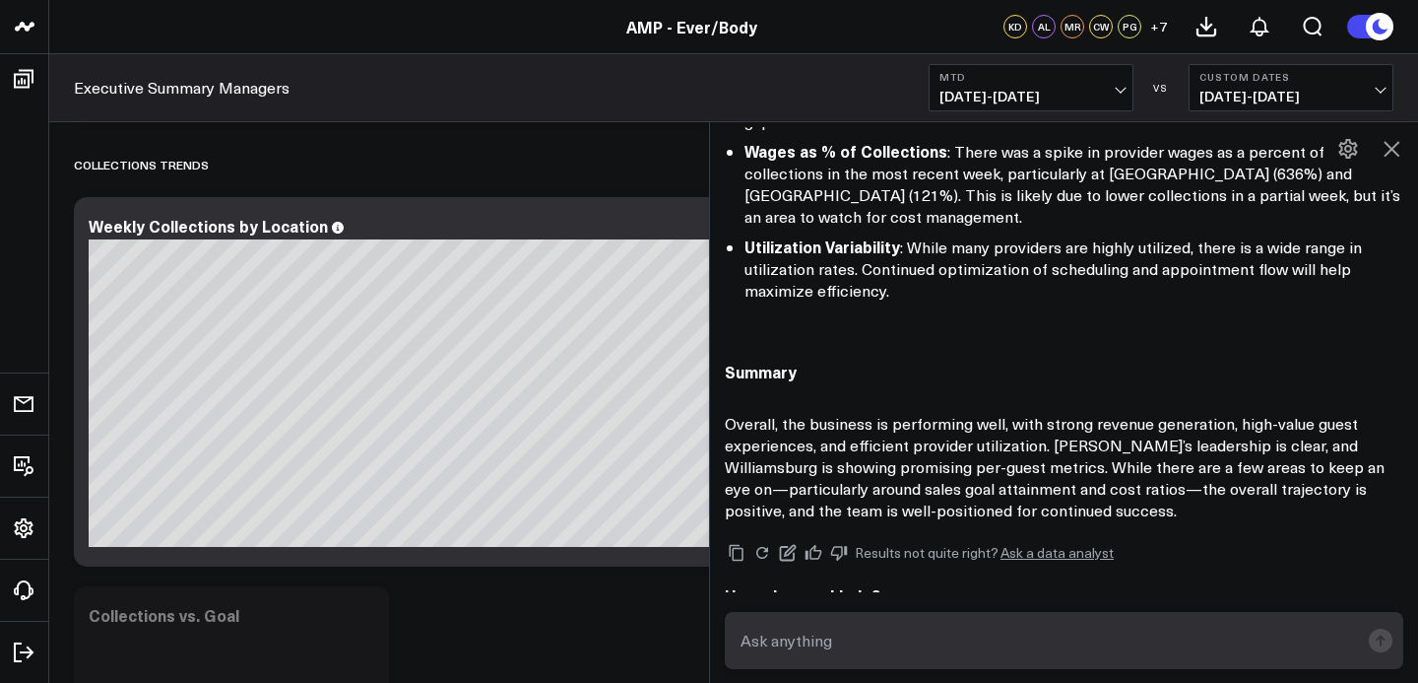
scroll to position [2030, 0]
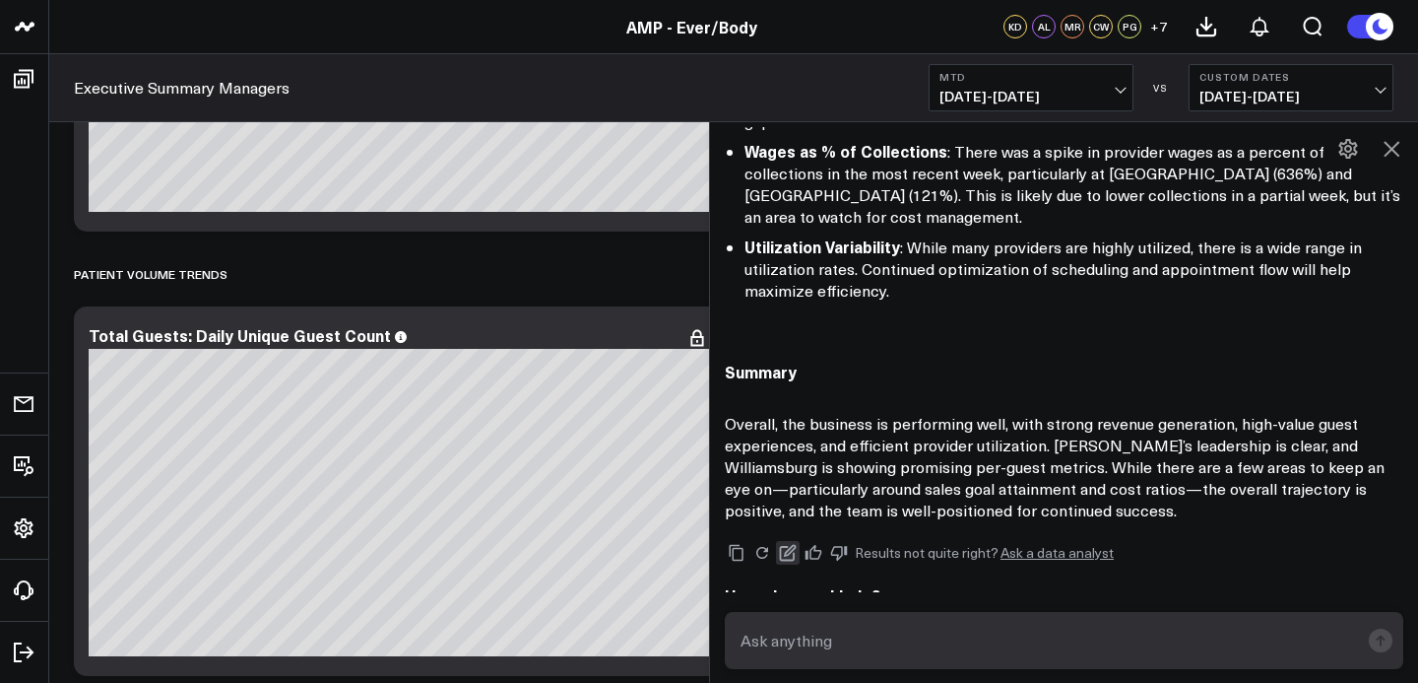
click at [785, 545] on icon at bounding box center [788, 553] width 17 height 17
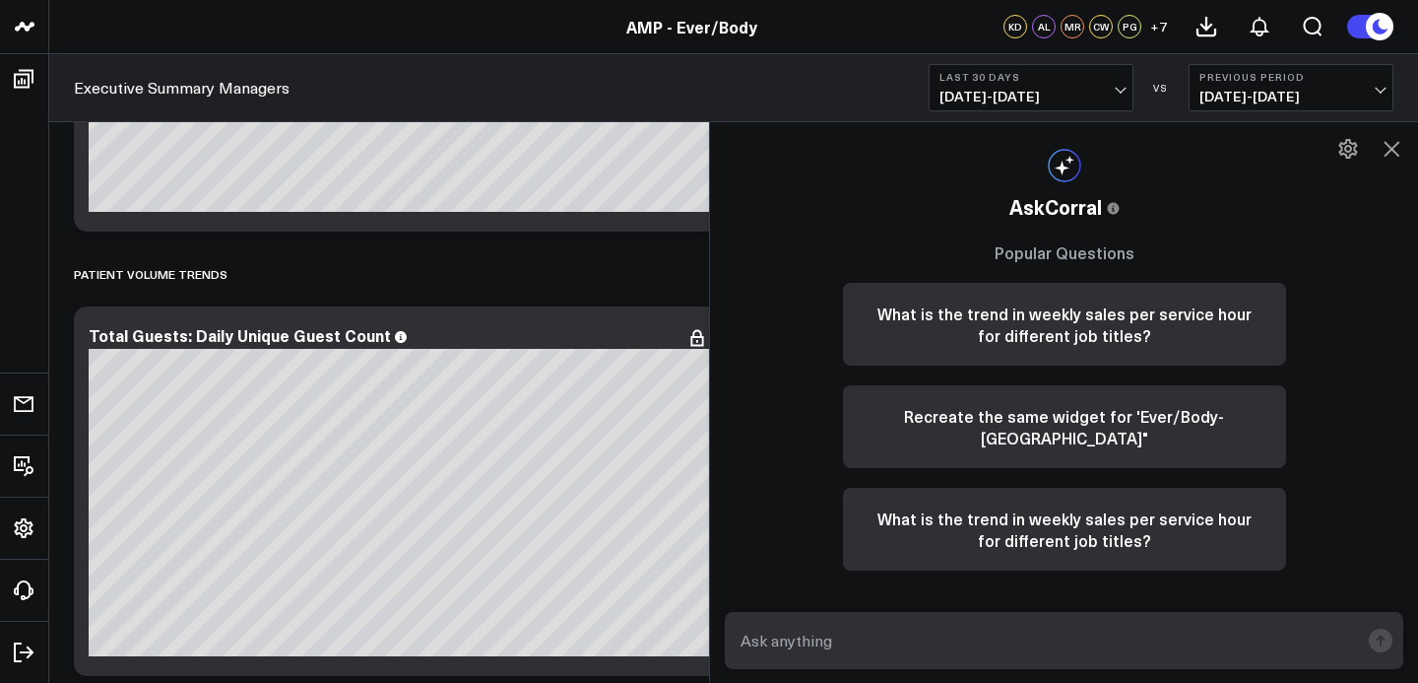
click at [1392, 151] on icon at bounding box center [1392, 149] width 24 height 24
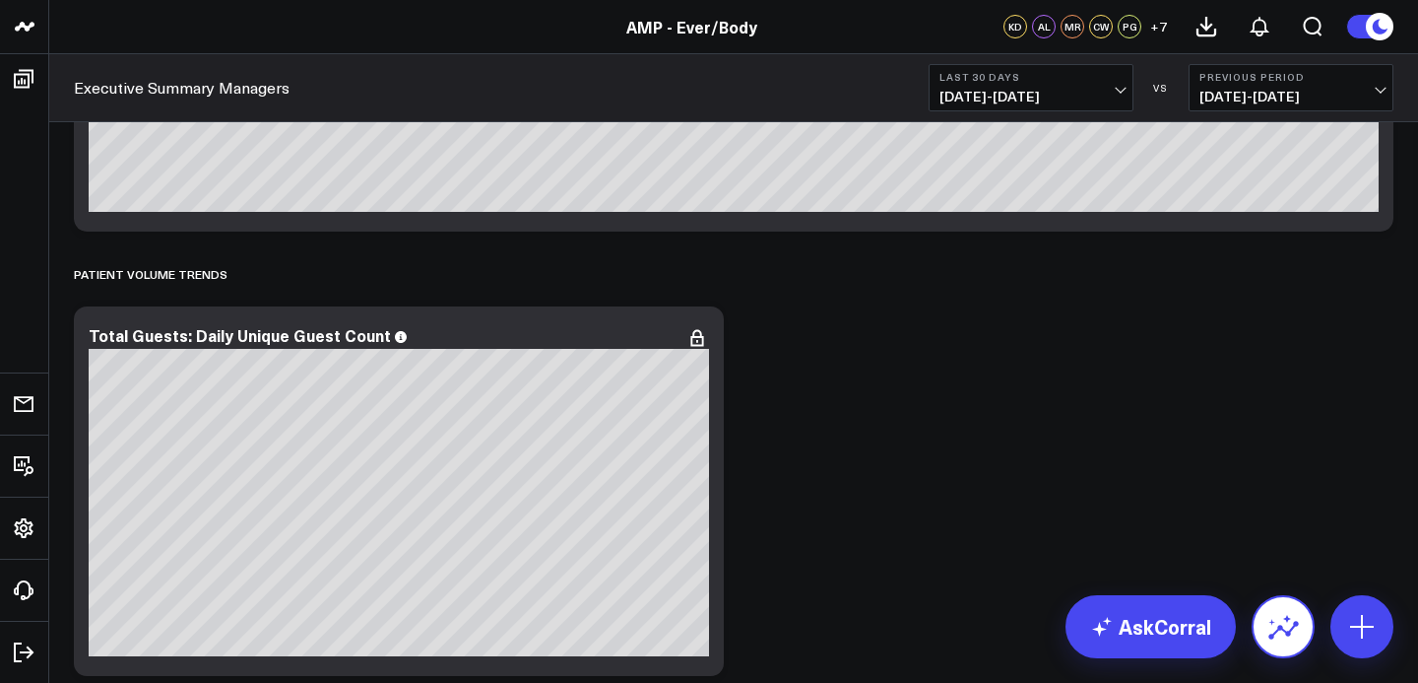
click at [1284, 615] on icon at bounding box center [1284, 627] width 32 height 32
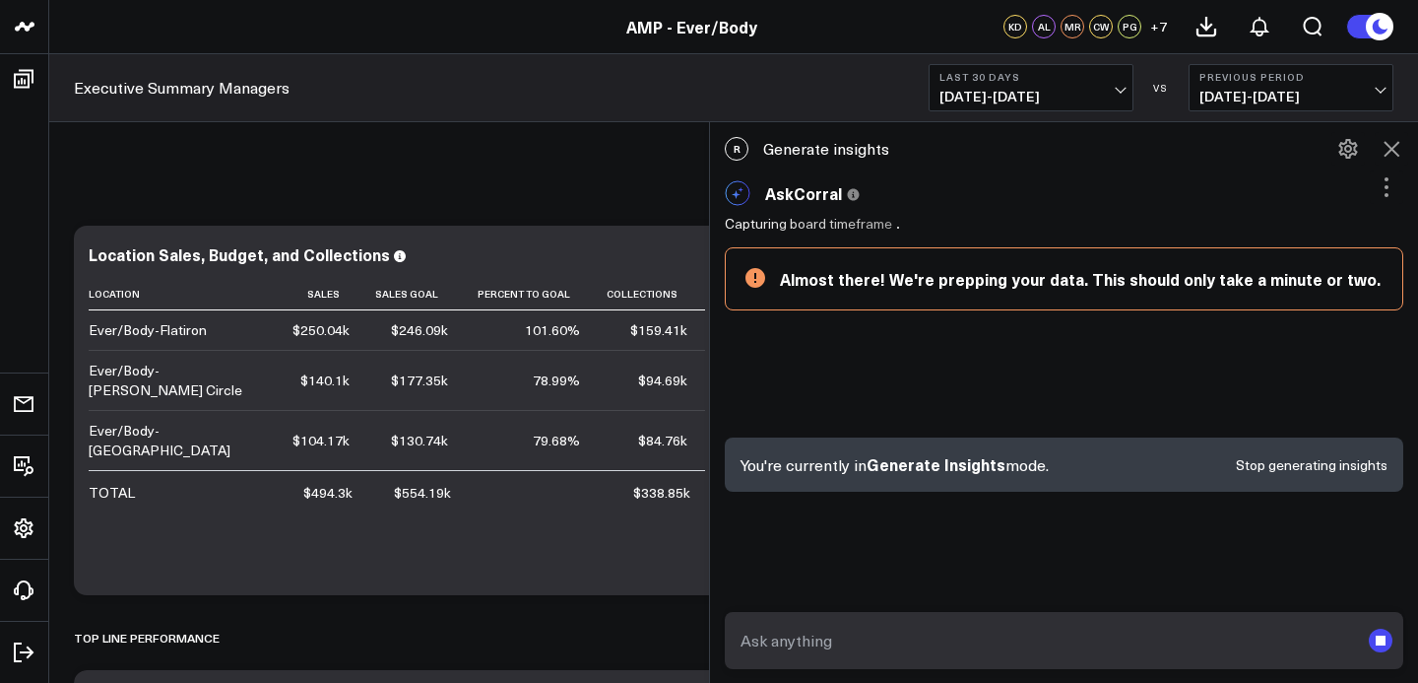
click at [1379, 179] on icon at bounding box center [1387, 187] width 24 height 24
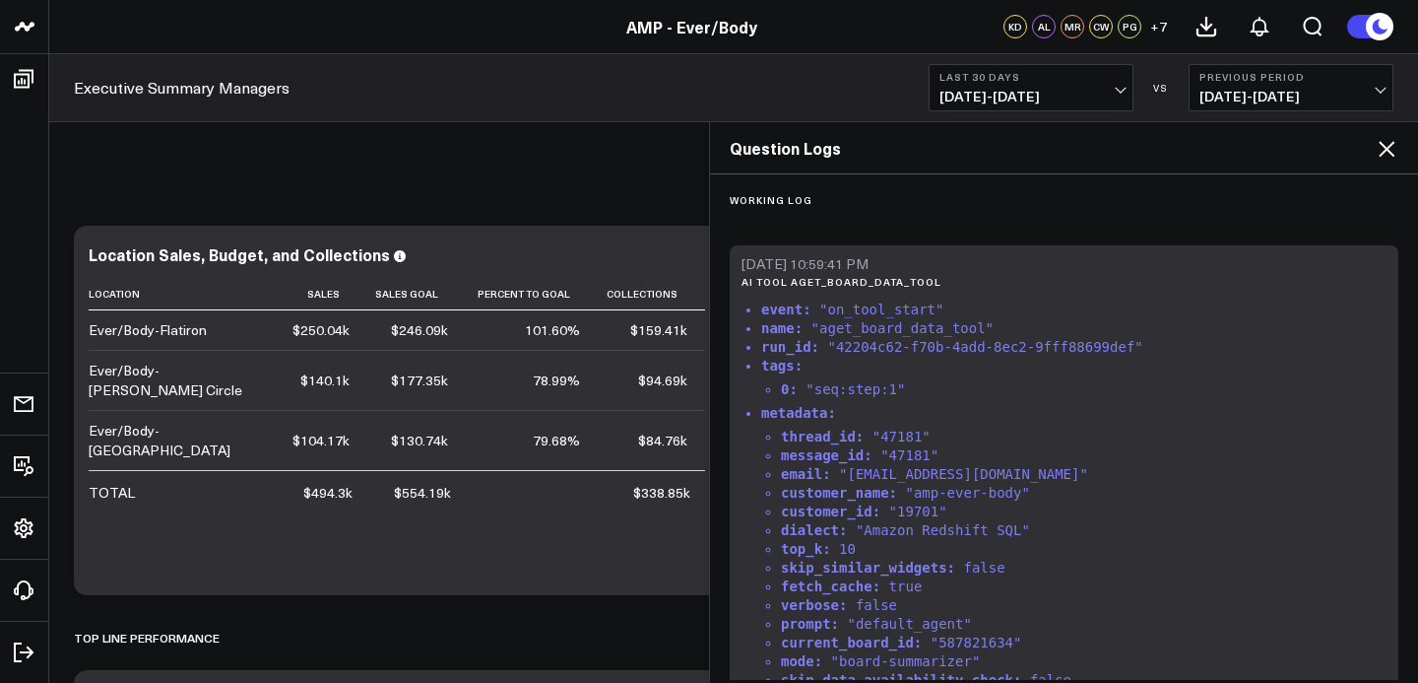
click at [1396, 155] on icon at bounding box center [1387, 149] width 24 height 24
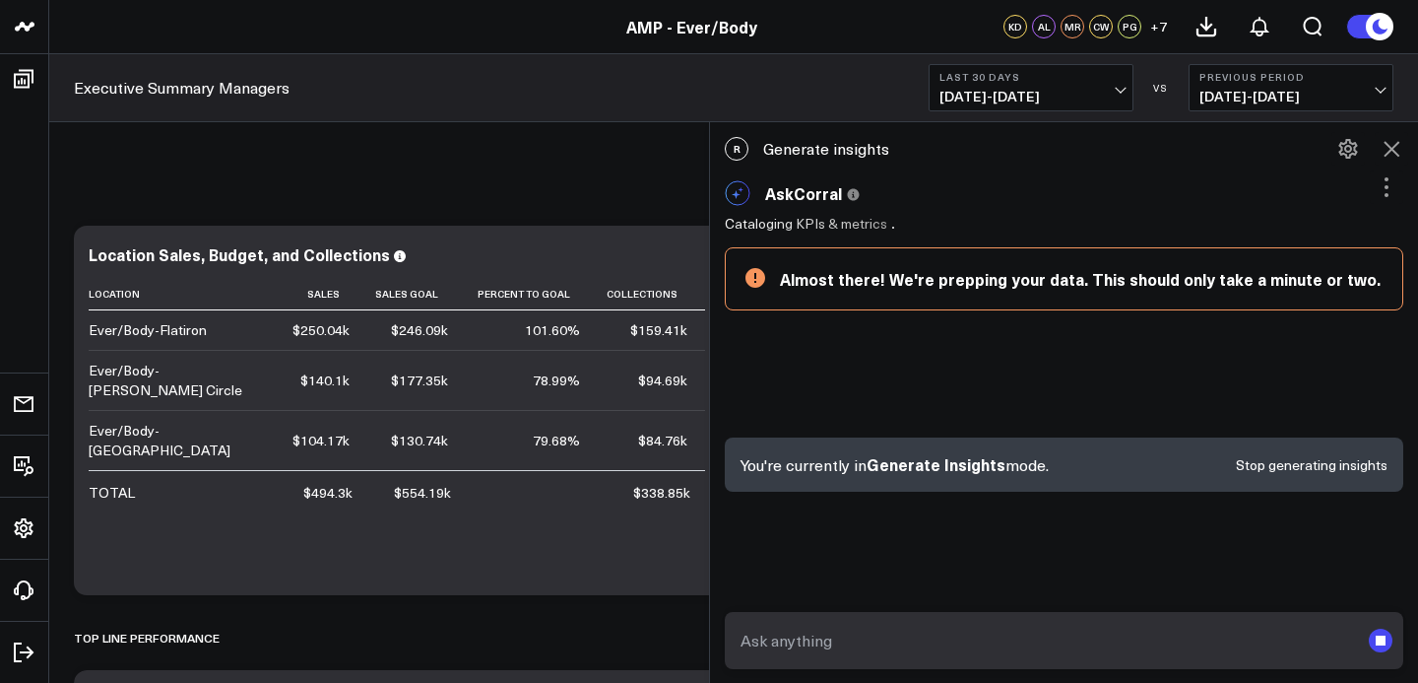
click at [1050, 78] on b "Last 30 Days" at bounding box center [1031, 77] width 183 height 12
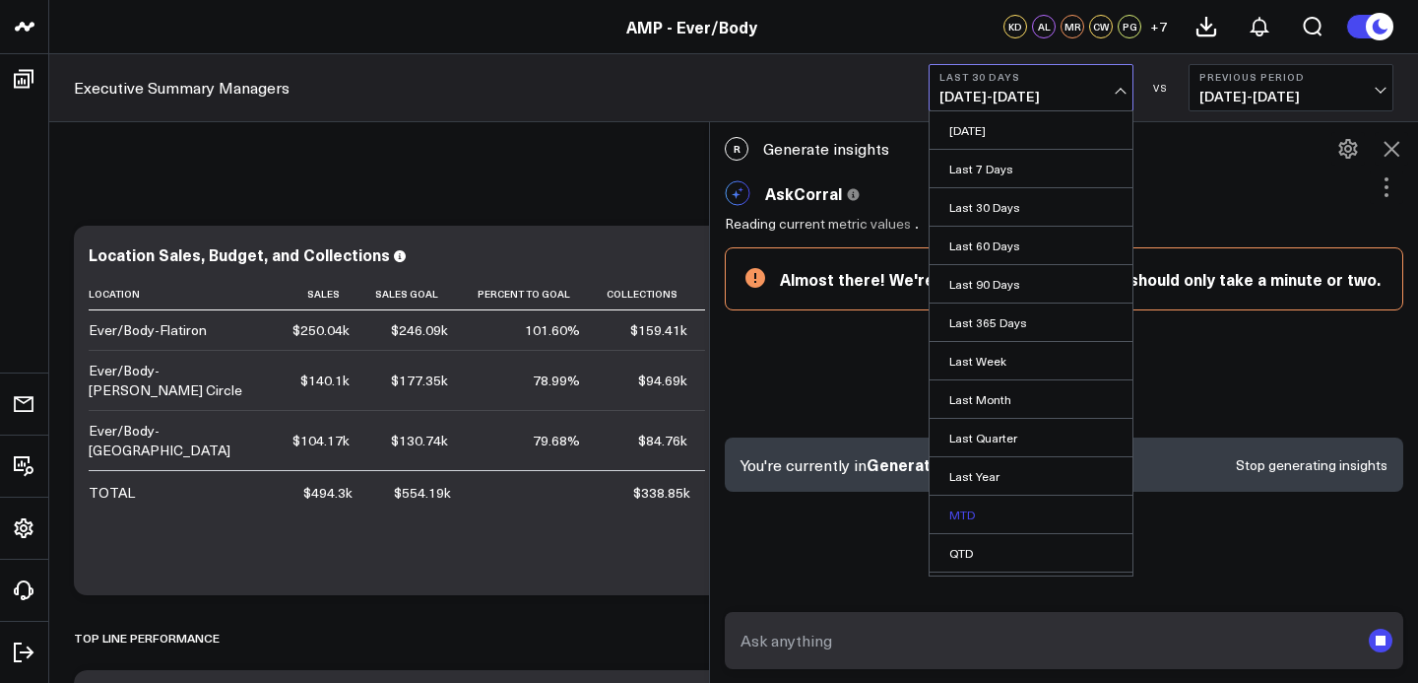
click at [975, 511] on link "MTD" at bounding box center [1031, 513] width 203 height 37
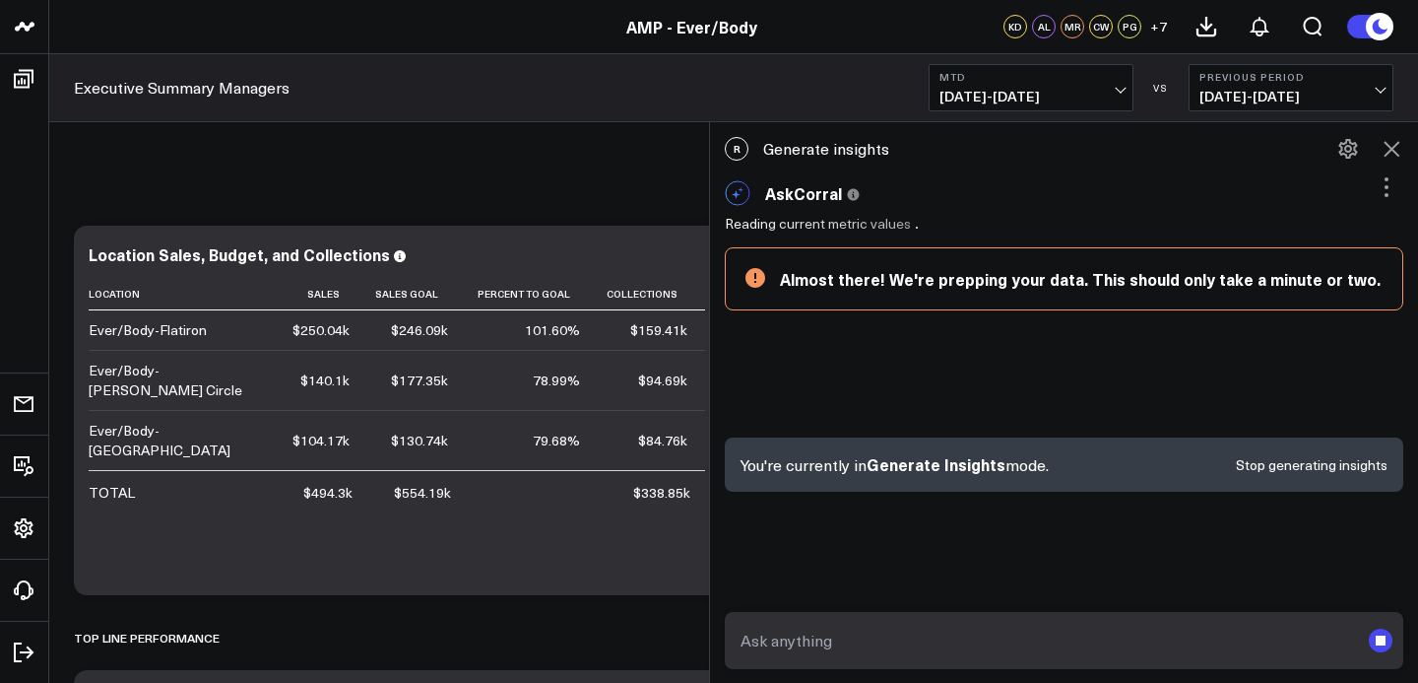
click at [1242, 91] on span "[DATE] - [DATE]" at bounding box center [1291, 97] width 183 height 16
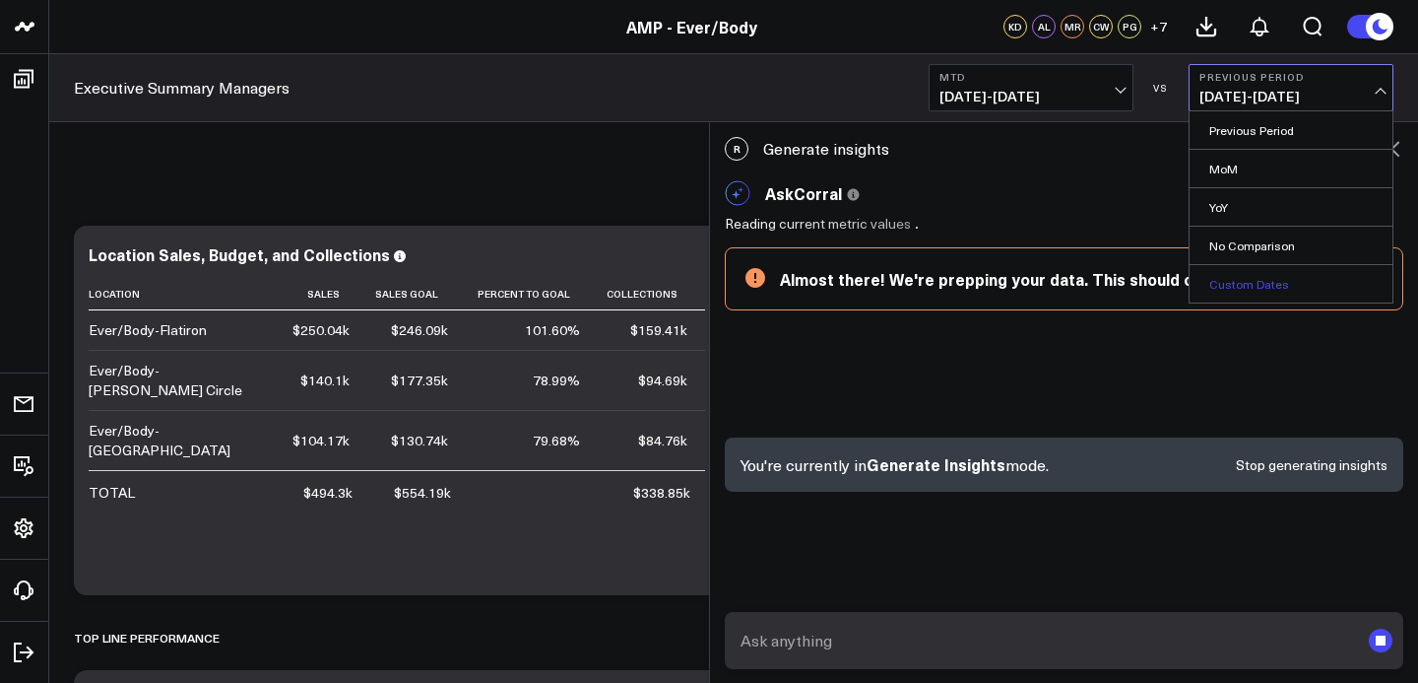
click at [1240, 285] on link "Custom Dates" at bounding box center [1291, 283] width 203 height 37
select select "7"
select select "2025"
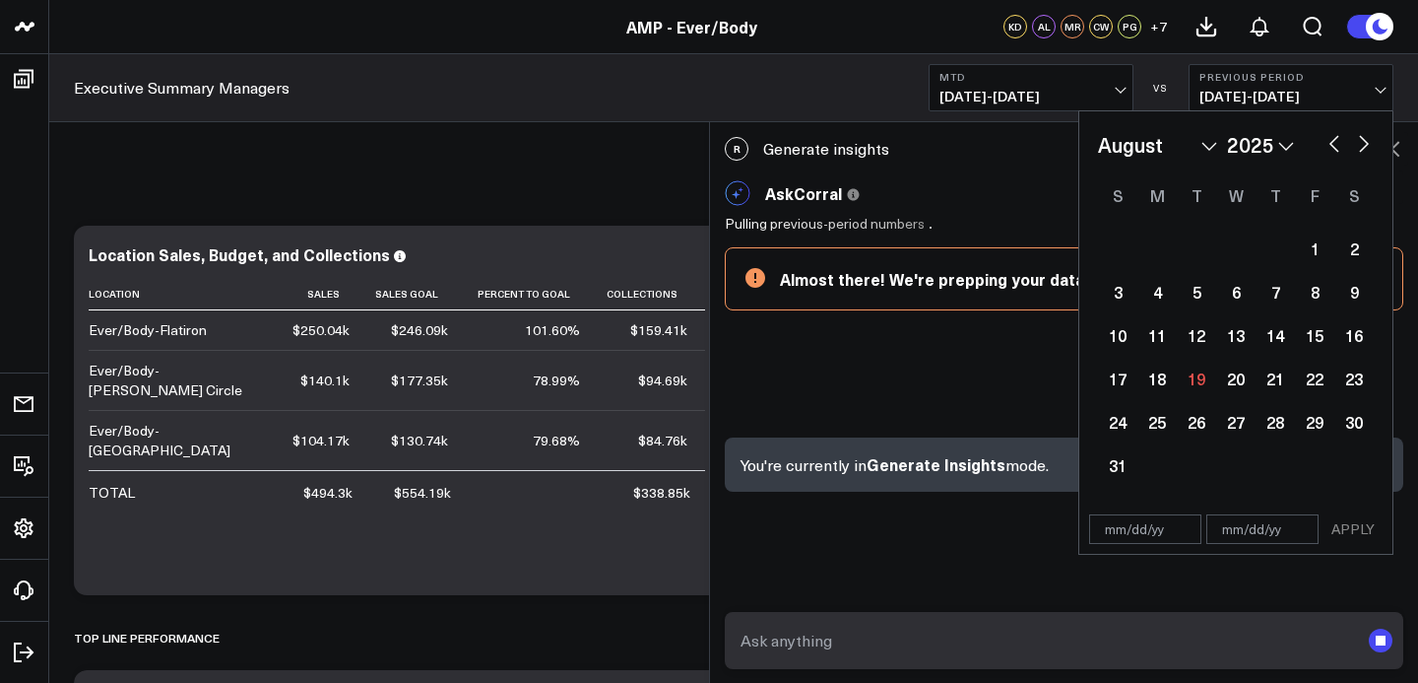
click at [1334, 145] on button "button" at bounding box center [1335, 142] width 20 height 24
select select "6"
select select "2025"
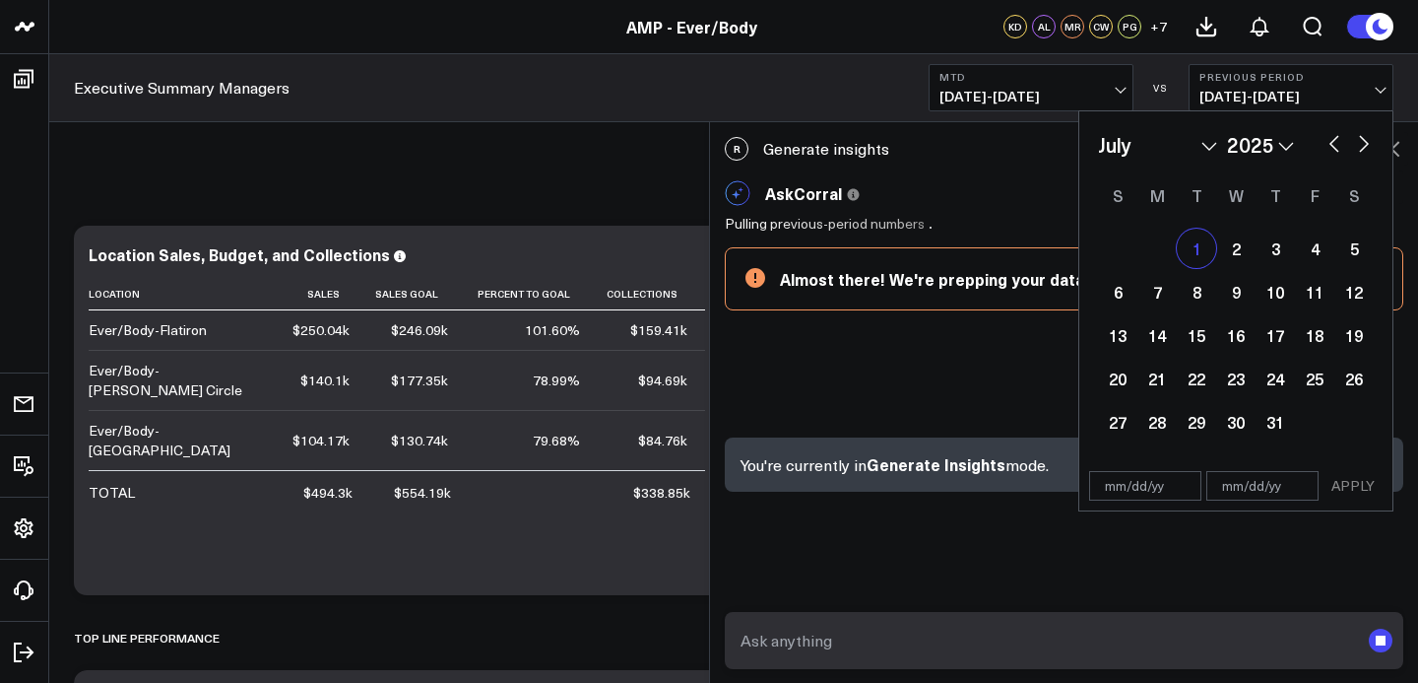
click at [1203, 257] on div "1" at bounding box center [1196, 247] width 39 height 39
type input "[DATE]"
select select "6"
select select "2025"
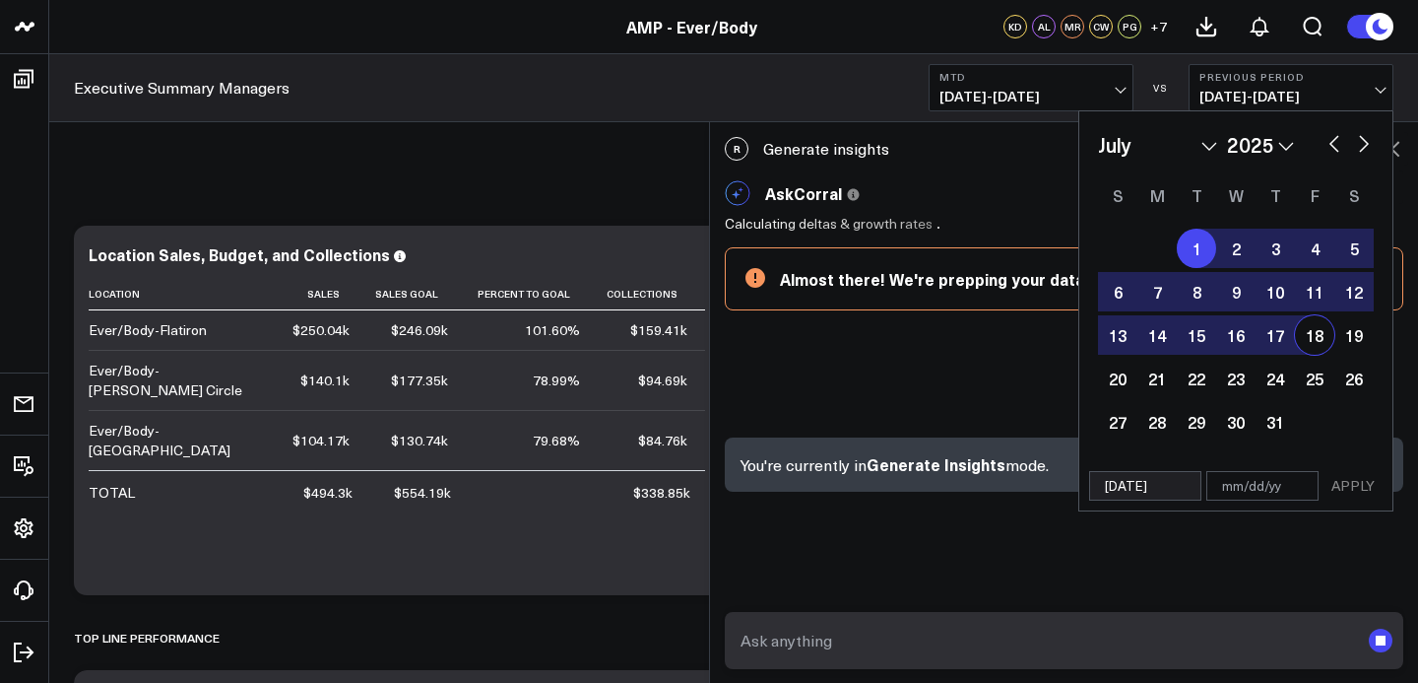
click at [1326, 342] on div "18" at bounding box center [1314, 334] width 39 height 39
type input "[DATE]"
select select "6"
select select "2025"
click at [1366, 489] on button "APPLY" at bounding box center [1353, 486] width 59 height 30
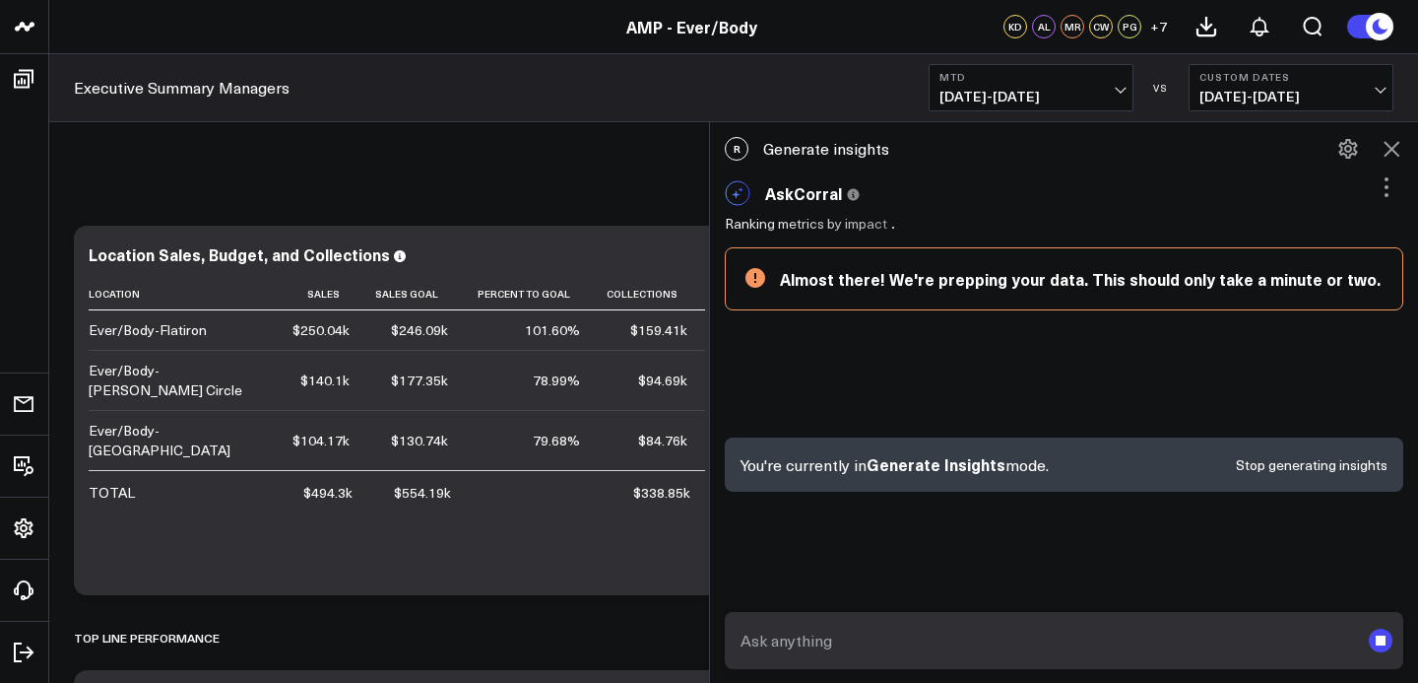
click at [1331, 462] on button "Stop generating insights" at bounding box center [1312, 465] width 152 height 14
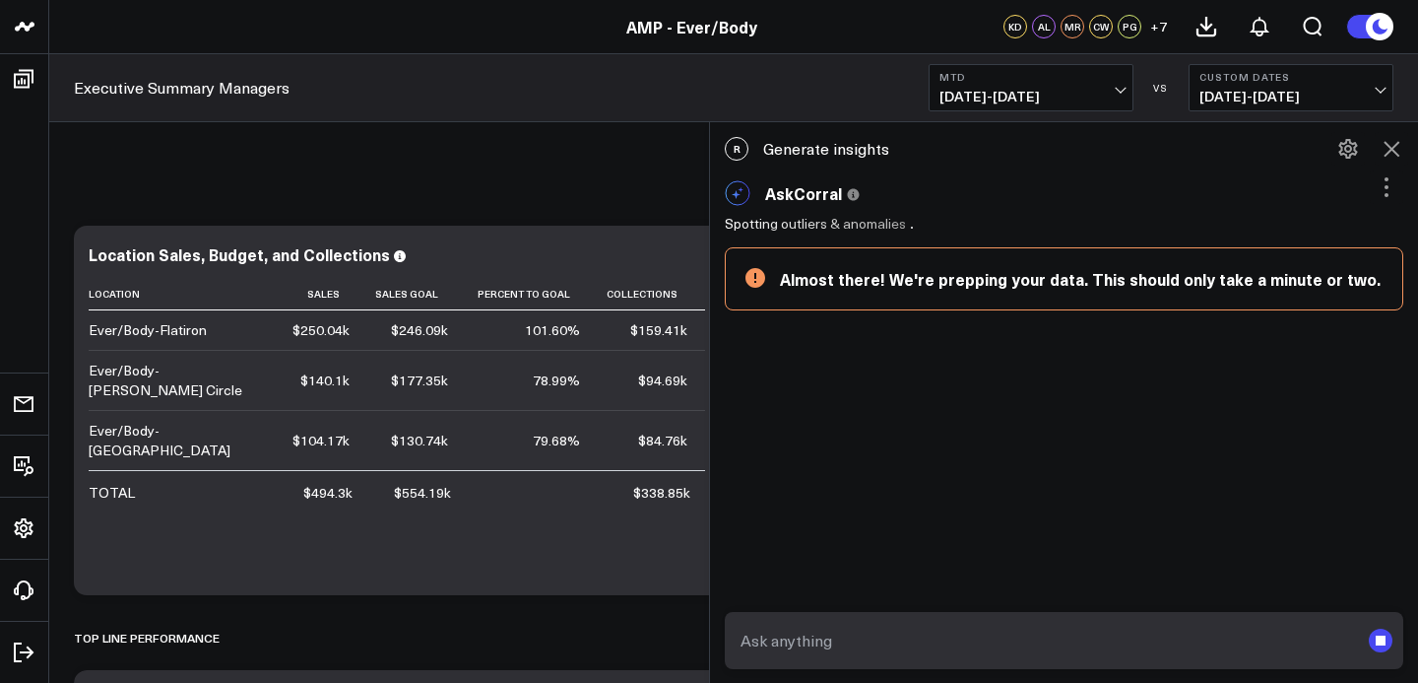
click at [1387, 179] on icon at bounding box center [1387, 179] width 4 height 4
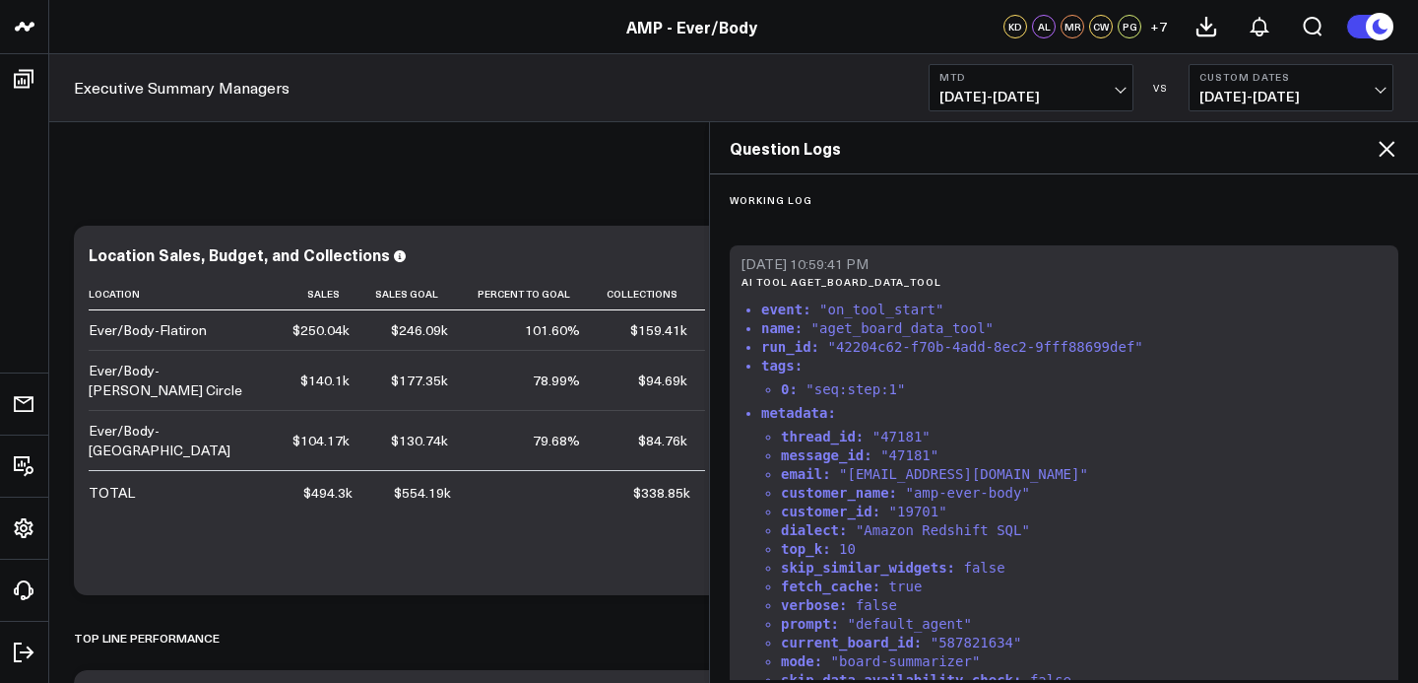
click at [1398, 153] on icon at bounding box center [1387, 149] width 24 height 24
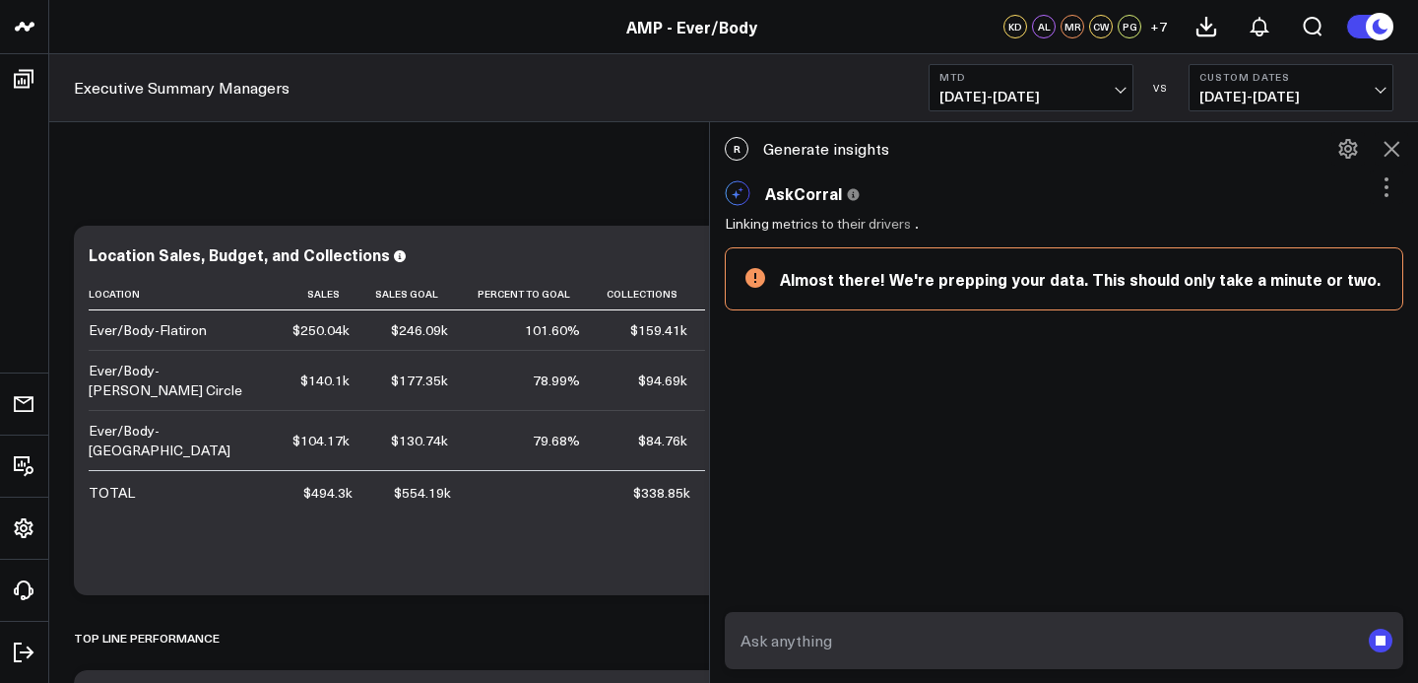
click at [1400, 149] on icon at bounding box center [1392, 149] width 24 height 24
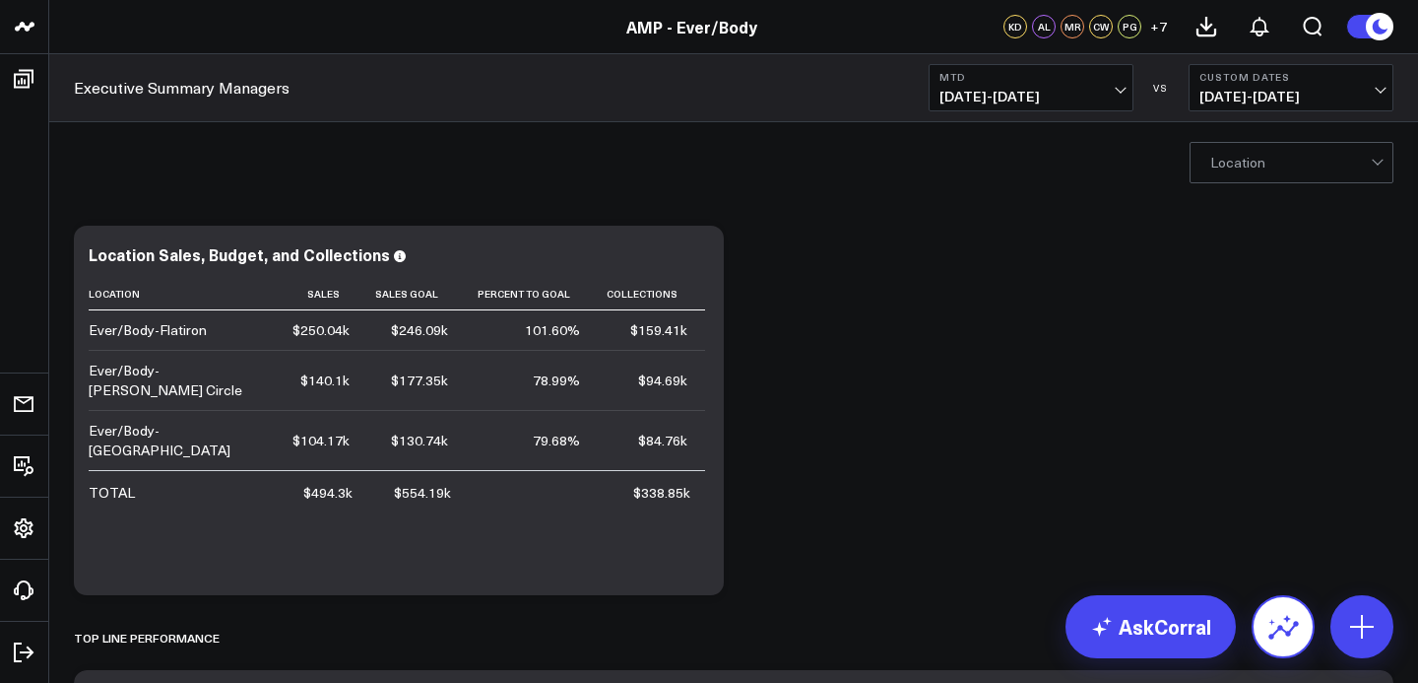
click at [1283, 626] on icon at bounding box center [1284, 627] width 32 height 32
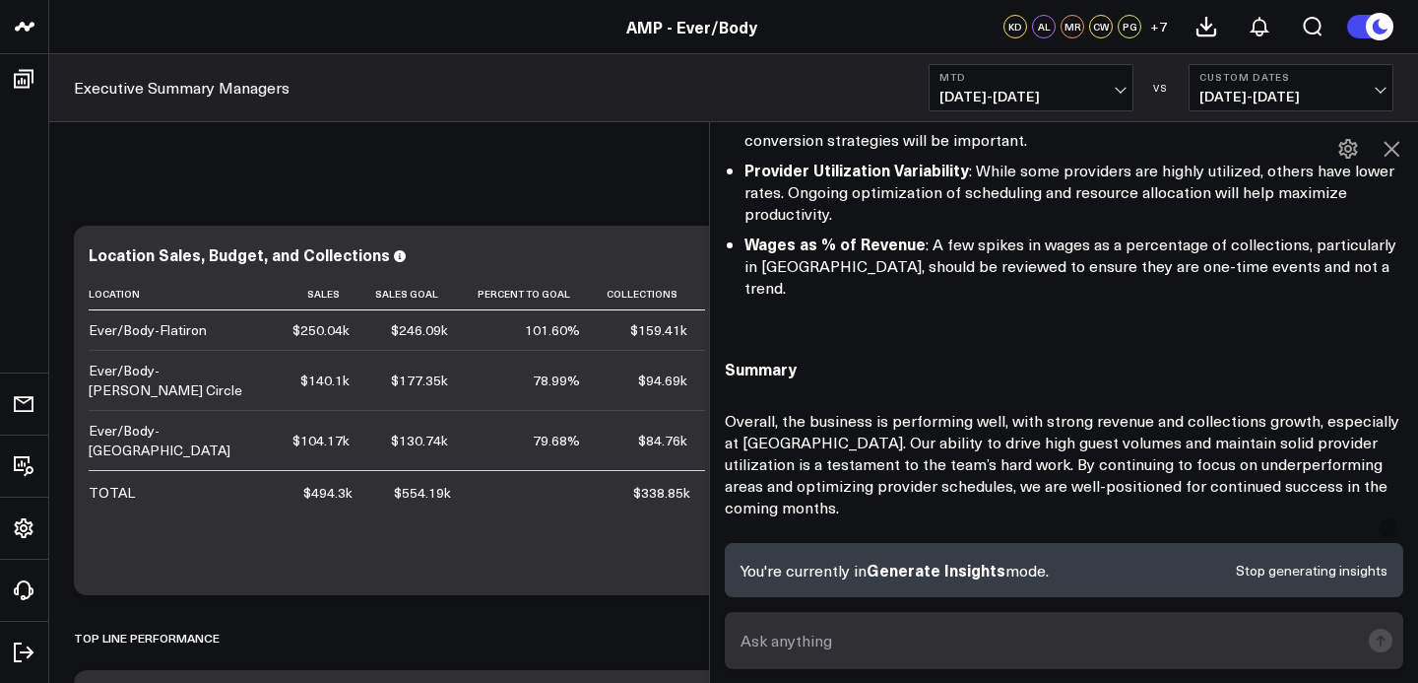
scroll to position [1724, 0]
